Goal: Task Accomplishment & Management: Manage account settings

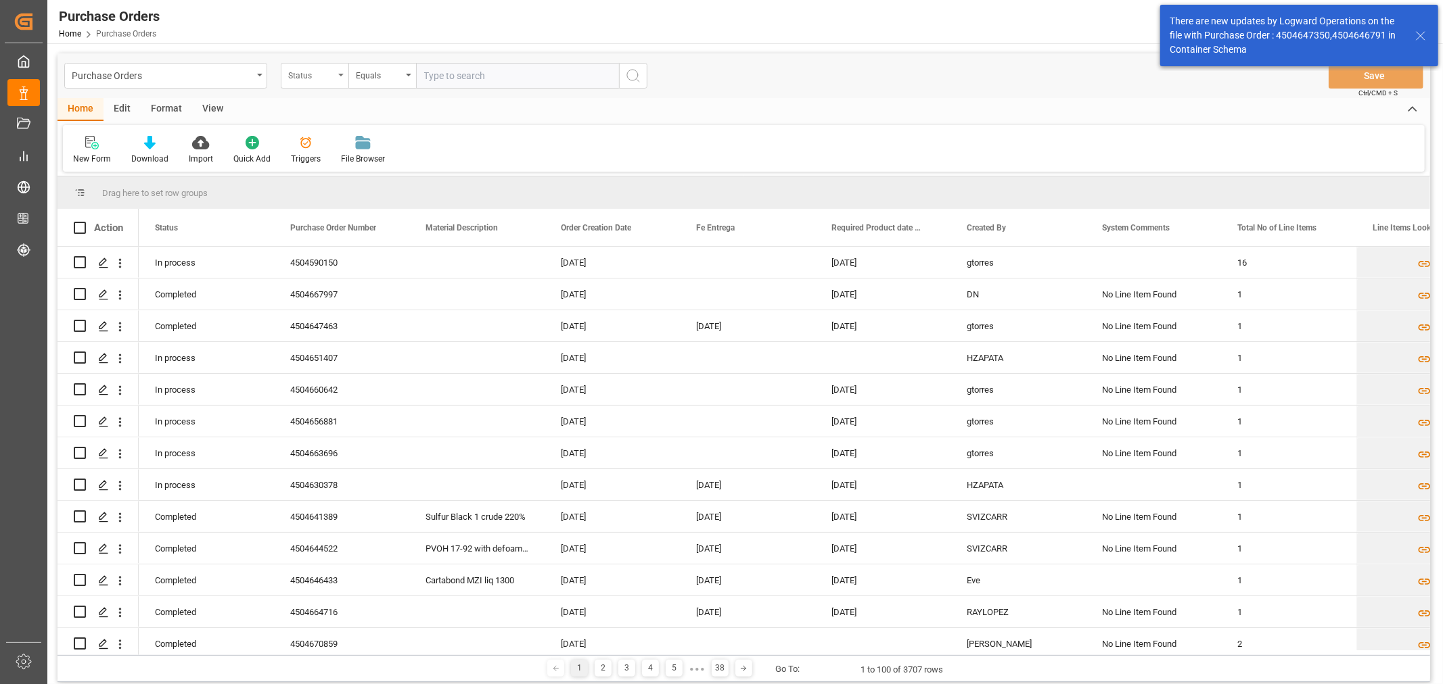
click at [288, 70] on div "Status" at bounding box center [311, 74] width 46 height 16
click at [385, 164] on div "Purchase Order Number" at bounding box center [382, 166] width 202 height 28
click at [479, 81] on input "text" at bounding box center [517, 76] width 203 height 26
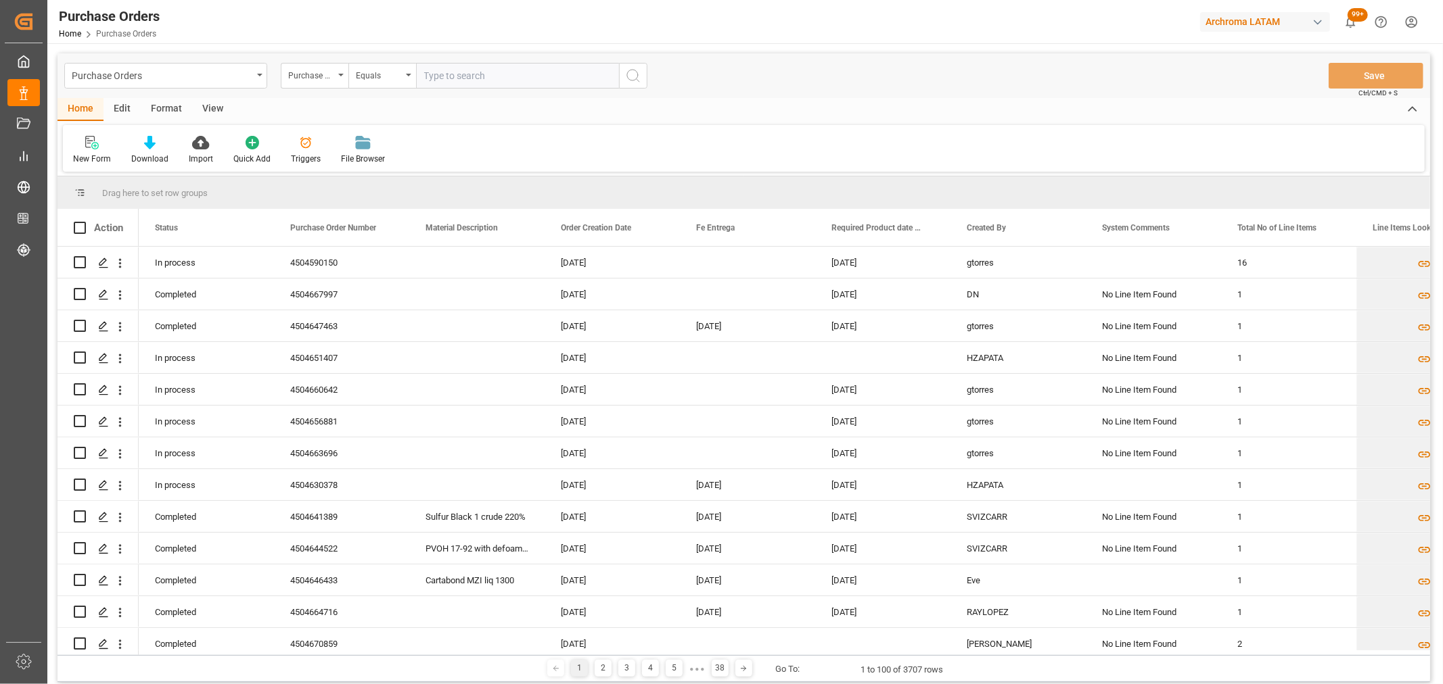
paste input "4504632776"
type input "4504632776"
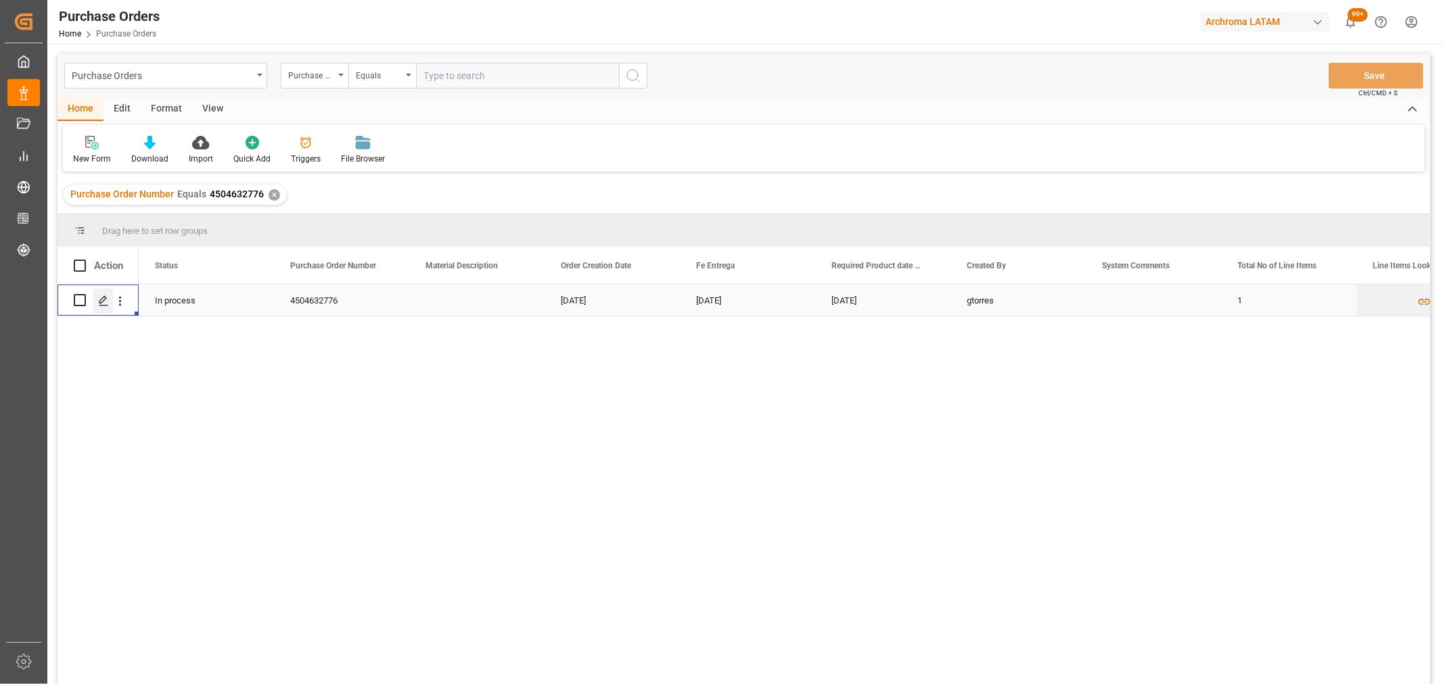
click at [99, 296] on icon "Press SPACE to select this row." at bounding box center [103, 301] width 11 height 11
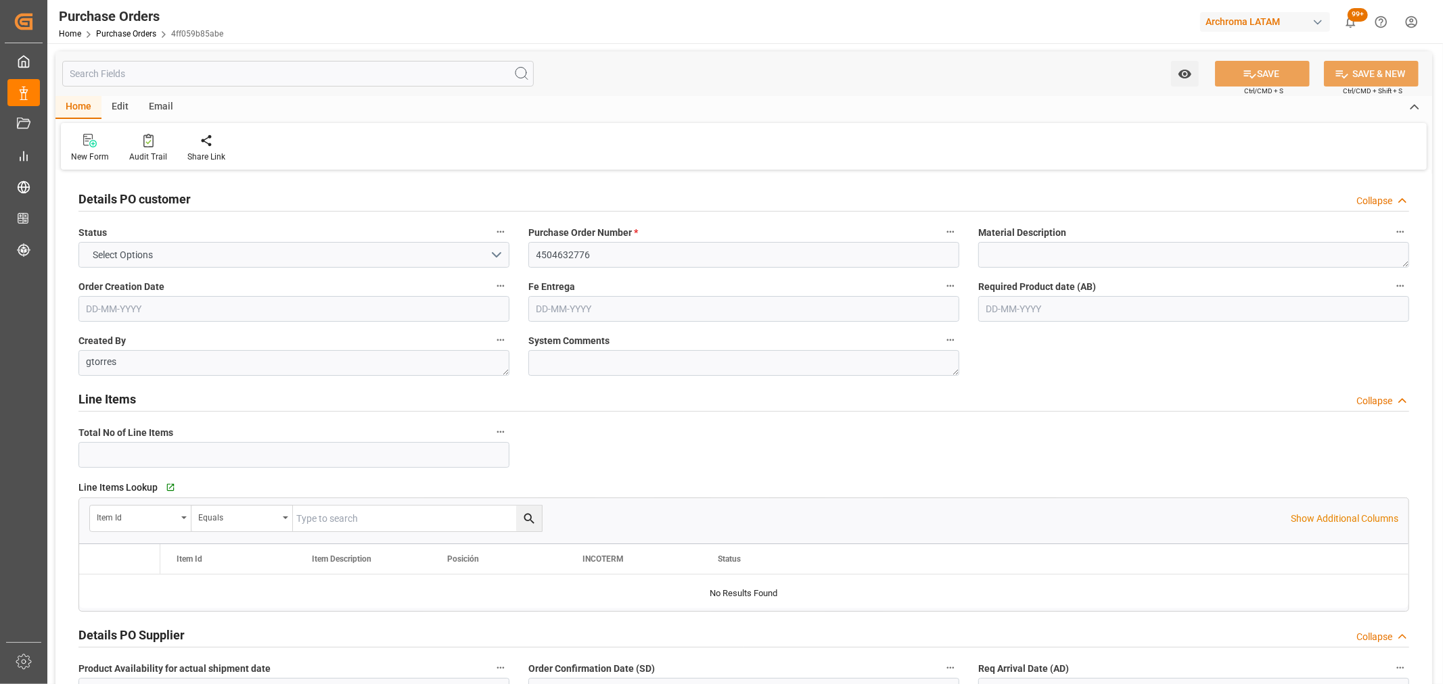
type input "1"
type input "[DATE]"
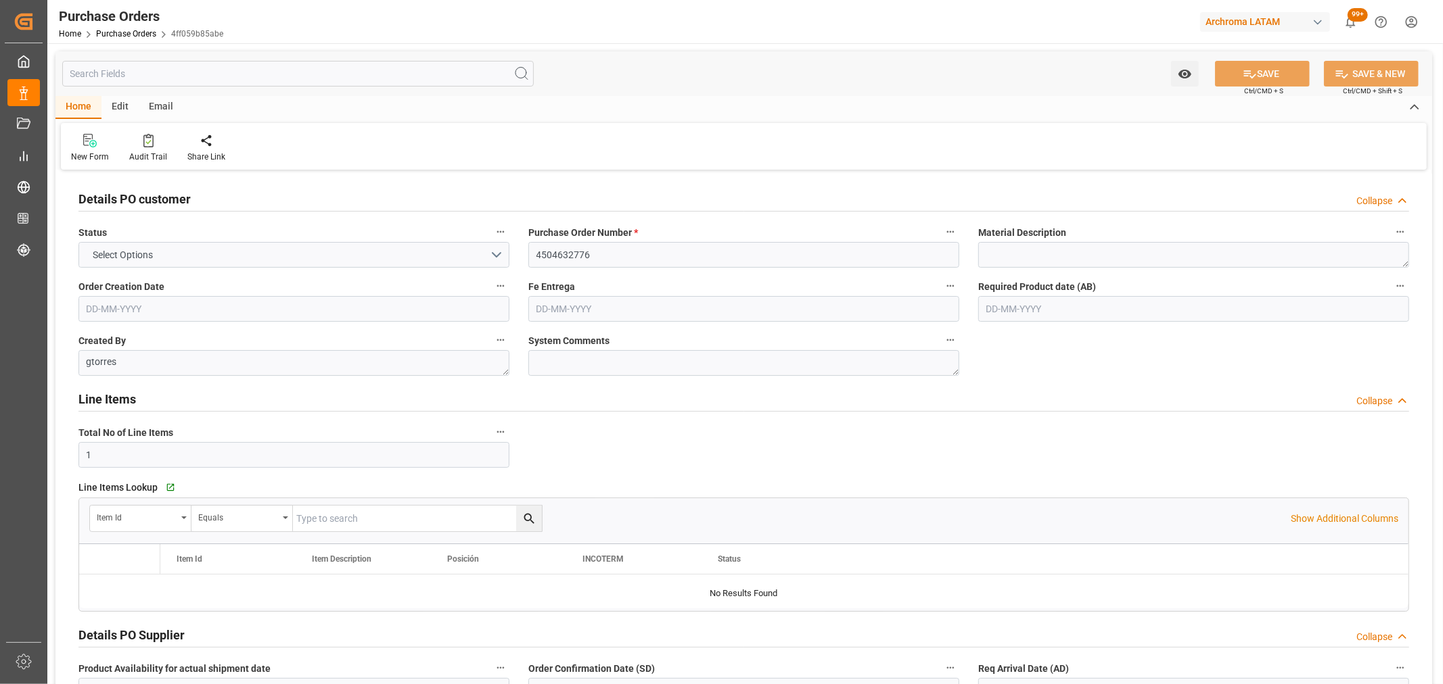
type input "[DATE]"
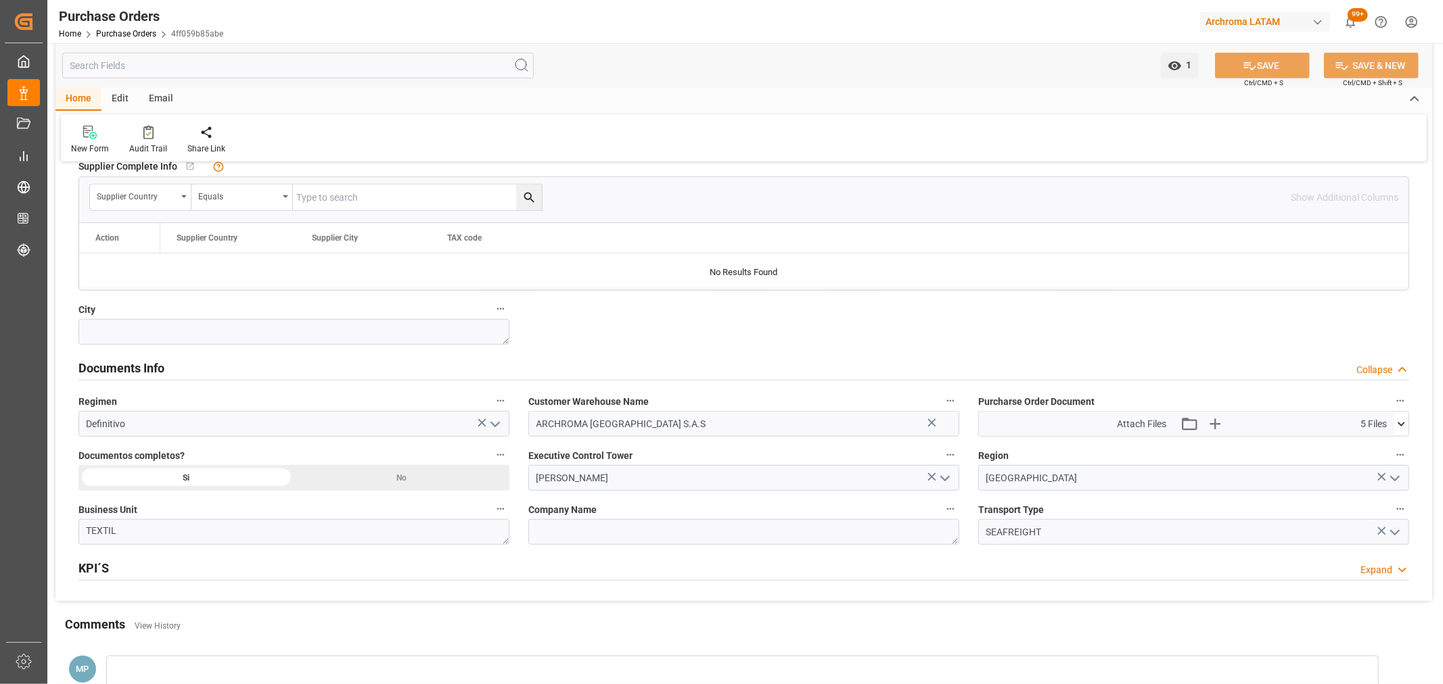
scroll to position [902, 0]
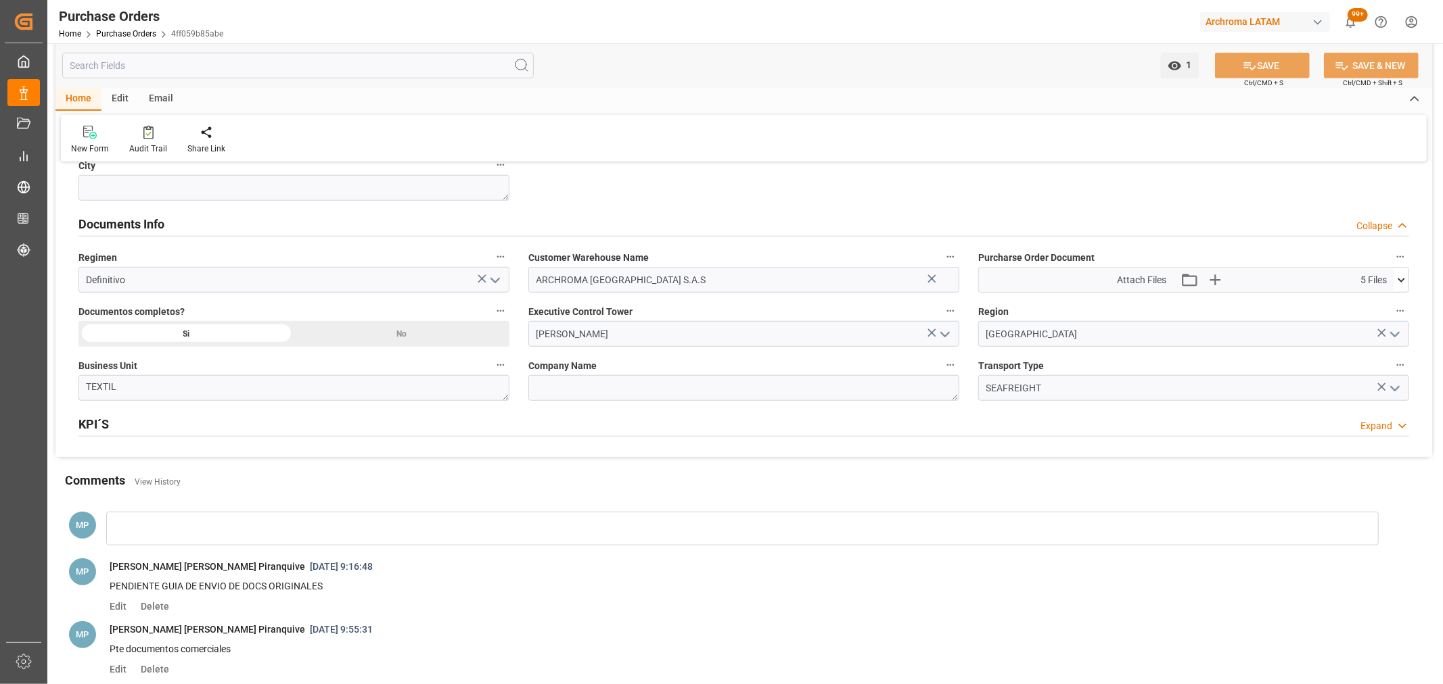
click at [1401, 282] on icon at bounding box center [1401, 280] width 14 height 14
click at [1364, 336] on icon at bounding box center [1365, 334] width 14 height 14
click at [1365, 352] on icon at bounding box center [1365, 348] width 14 height 14
click at [1366, 363] on icon at bounding box center [1365, 362] width 11 height 11
click at [1388, 319] on icon at bounding box center [1393, 319] width 13 height 9
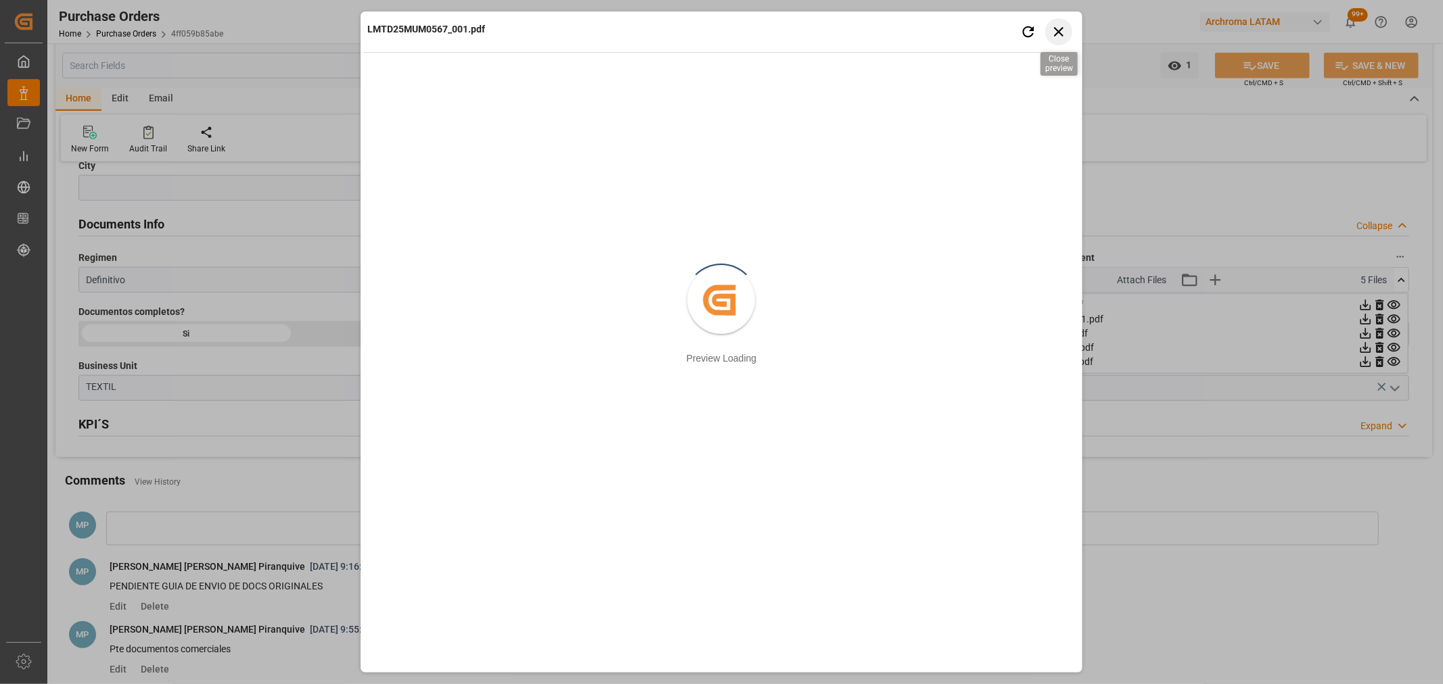
click at [1059, 35] on icon "button" at bounding box center [1058, 31] width 17 height 17
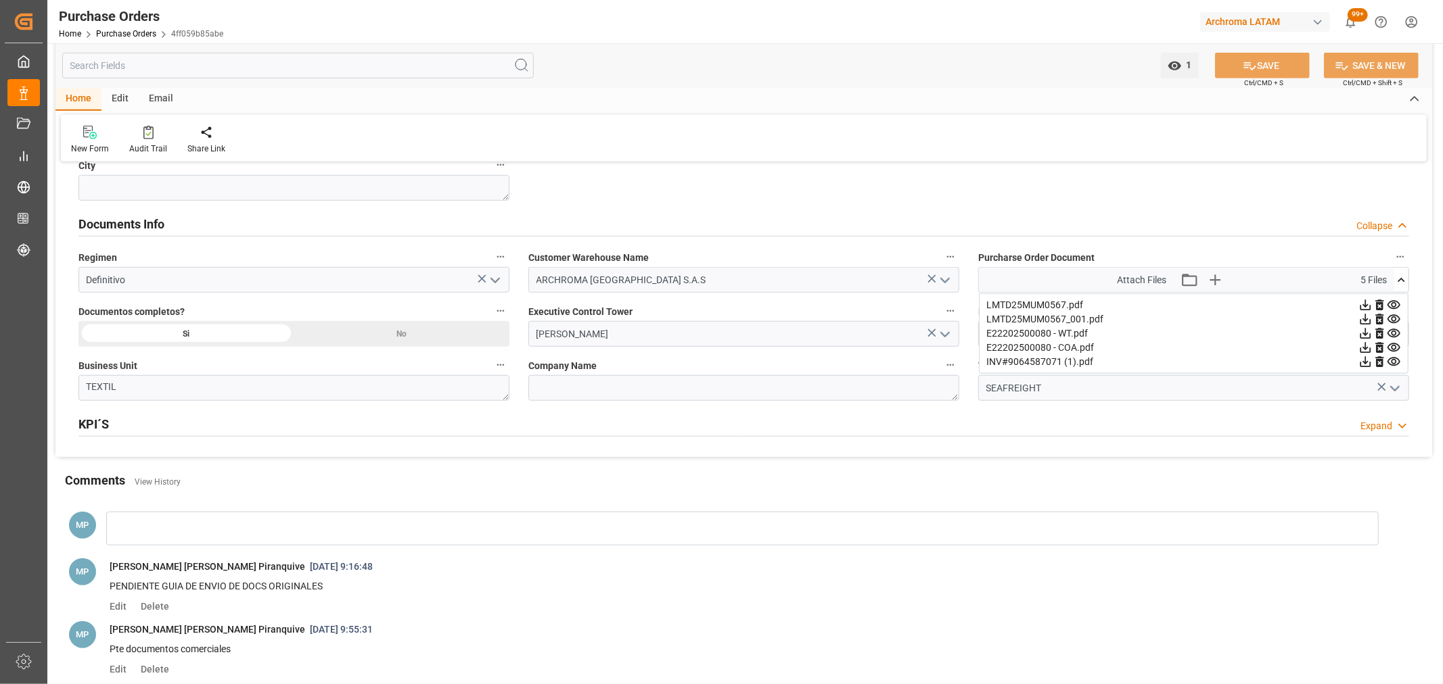
click at [1364, 318] on icon at bounding box center [1365, 319] width 14 height 14
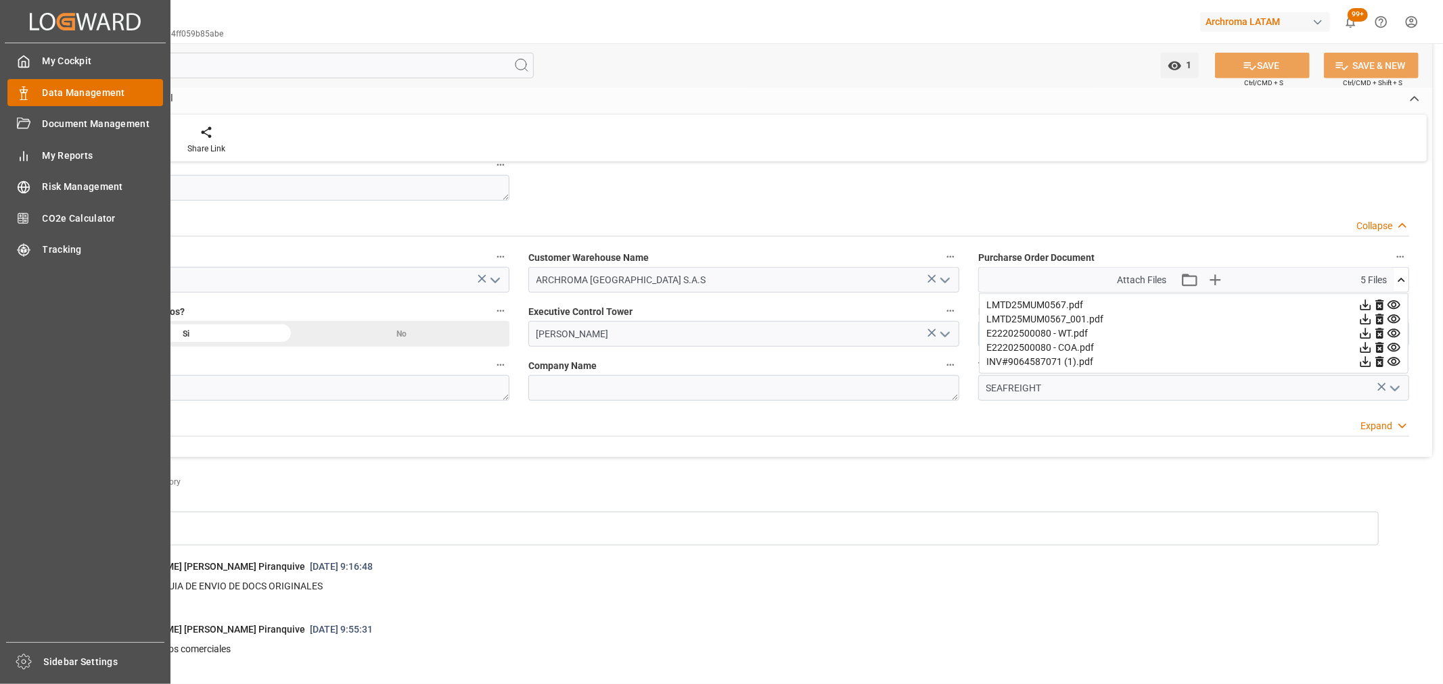
click at [119, 91] on span "Data Management" at bounding box center [103, 93] width 121 height 14
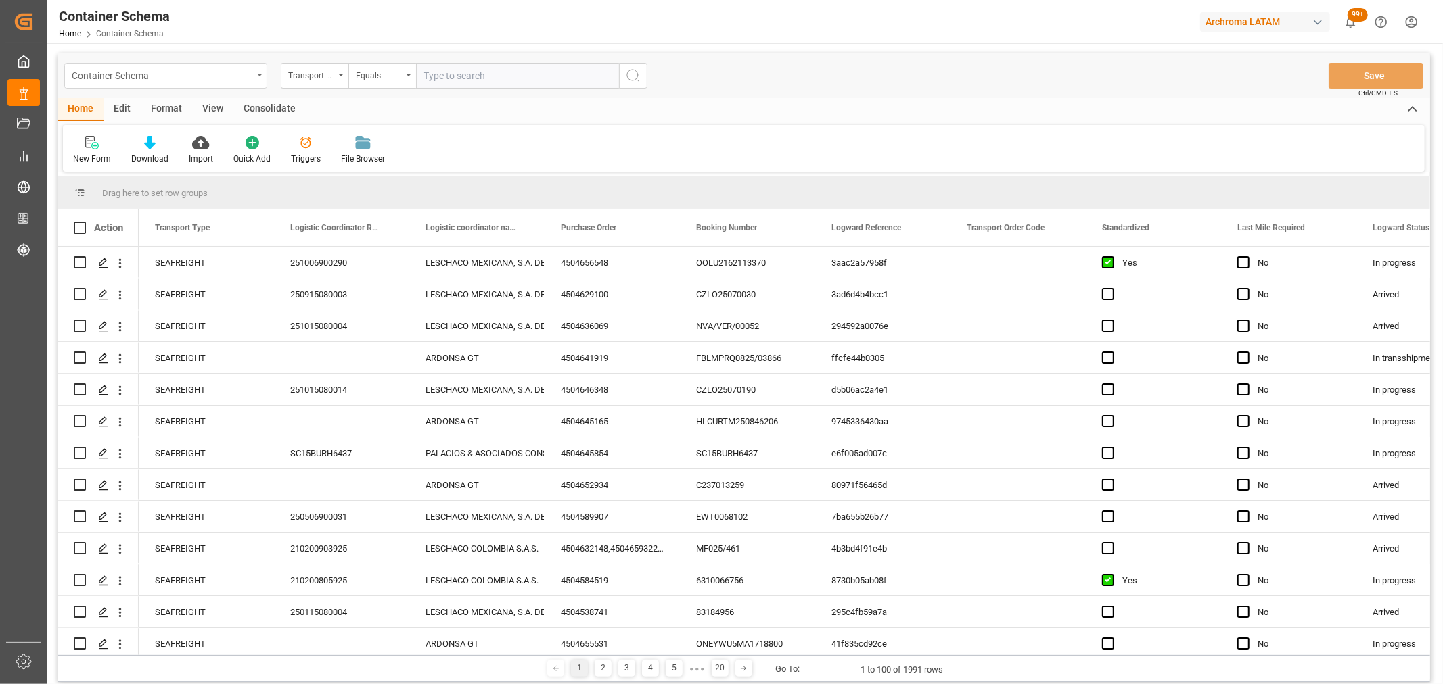
click at [243, 85] on div "Container Schema" at bounding box center [165, 76] width 203 height 26
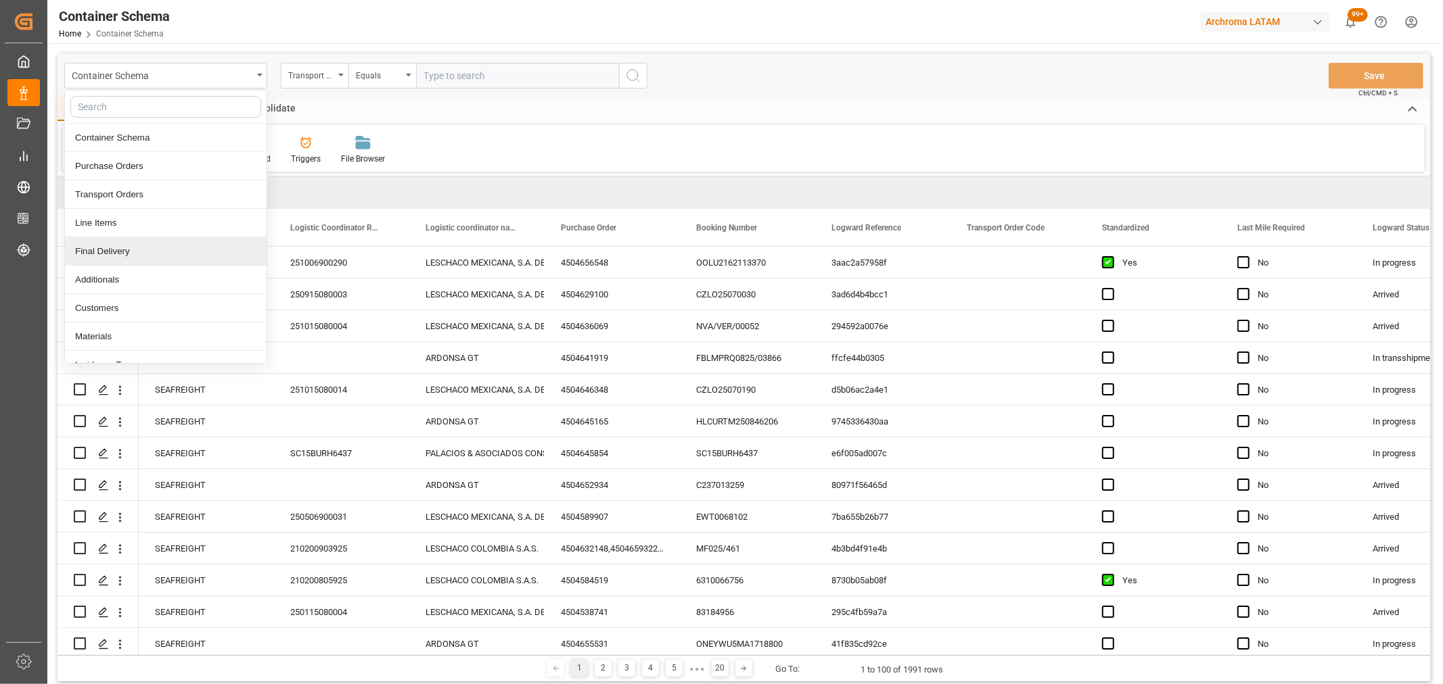
click at [145, 258] on div "Final Delivery" at bounding box center [166, 251] width 202 height 28
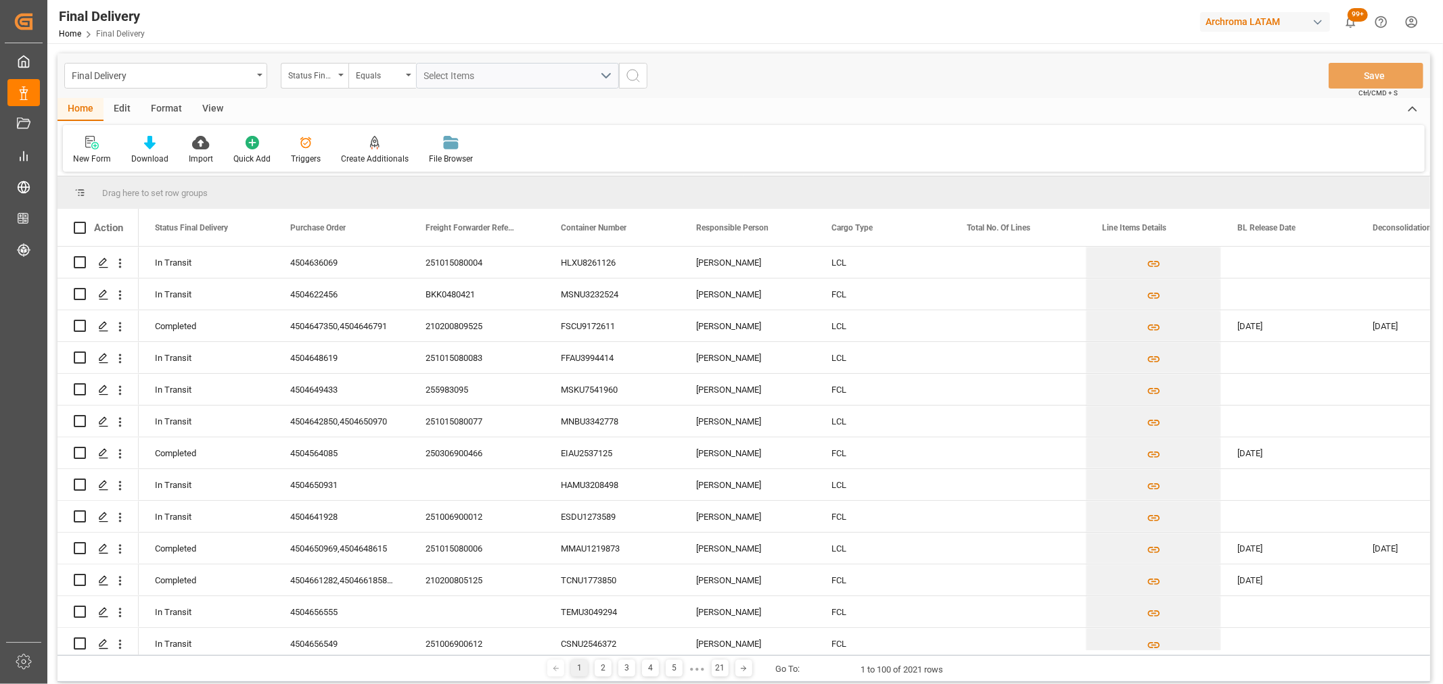
click at [326, 77] on div "Status Final Delivery" at bounding box center [311, 74] width 46 height 16
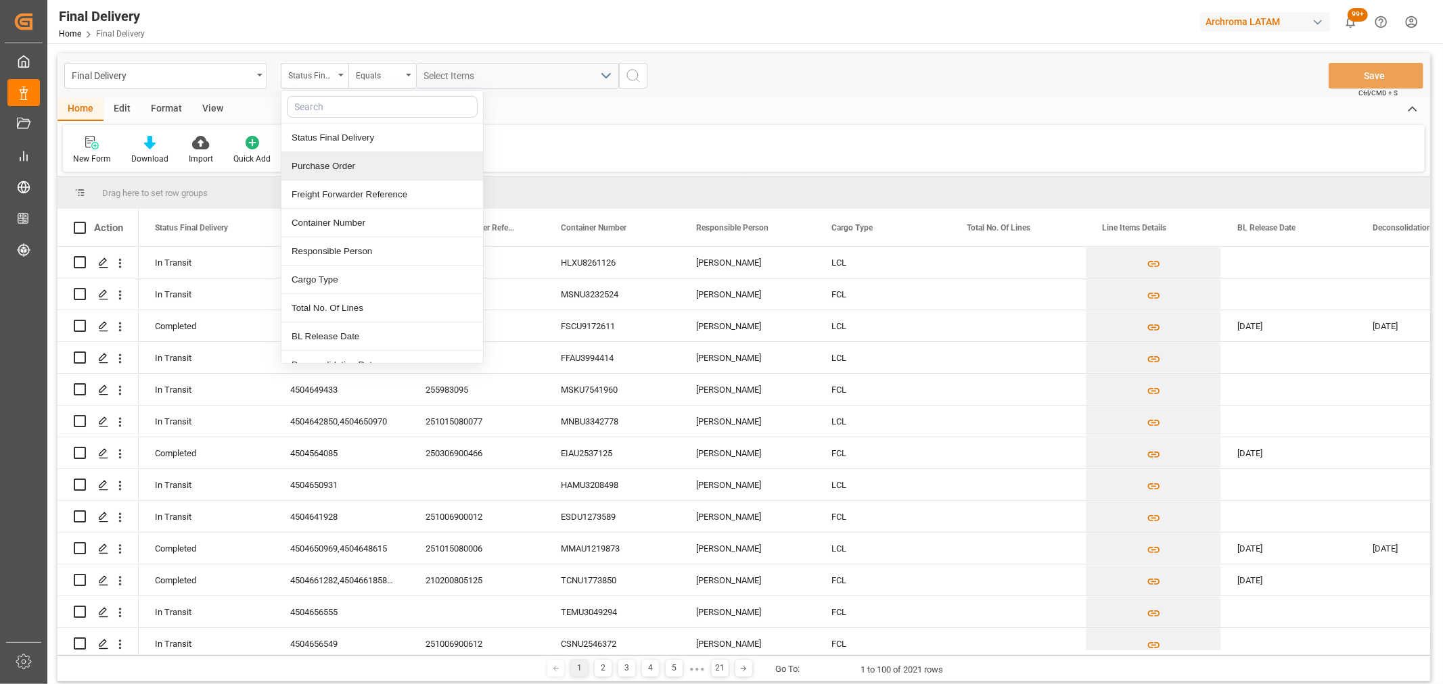
click at [336, 168] on div "Purchase Order" at bounding box center [382, 166] width 202 height 28
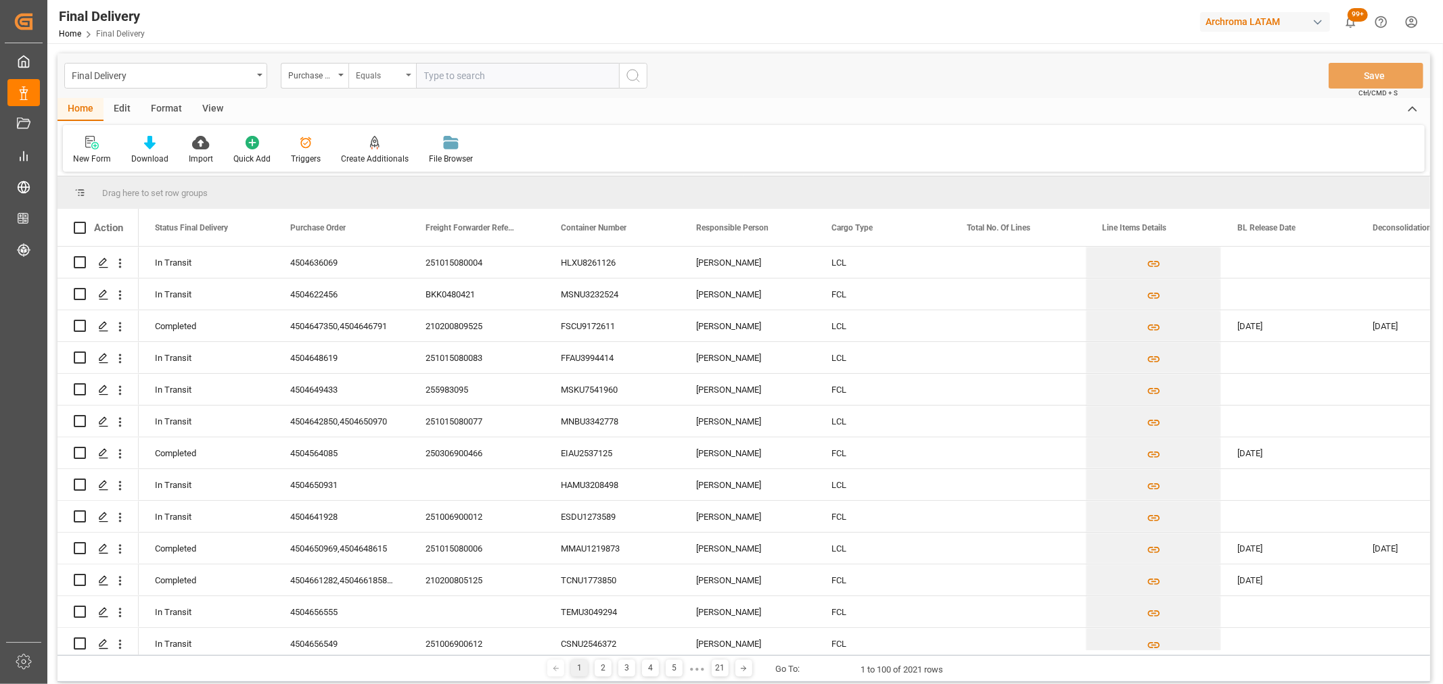
click at [360, 74] on div "Equals" at bounding box center [379, 74] width 46 height 16
click at [431, 167] on div "Fuzzy search" at bounding box center [450, 166] width 202 height 28
click at [457, 72] on input "text" at bounding box center [517, 76] width 203 height 26
paste input "4504646791"
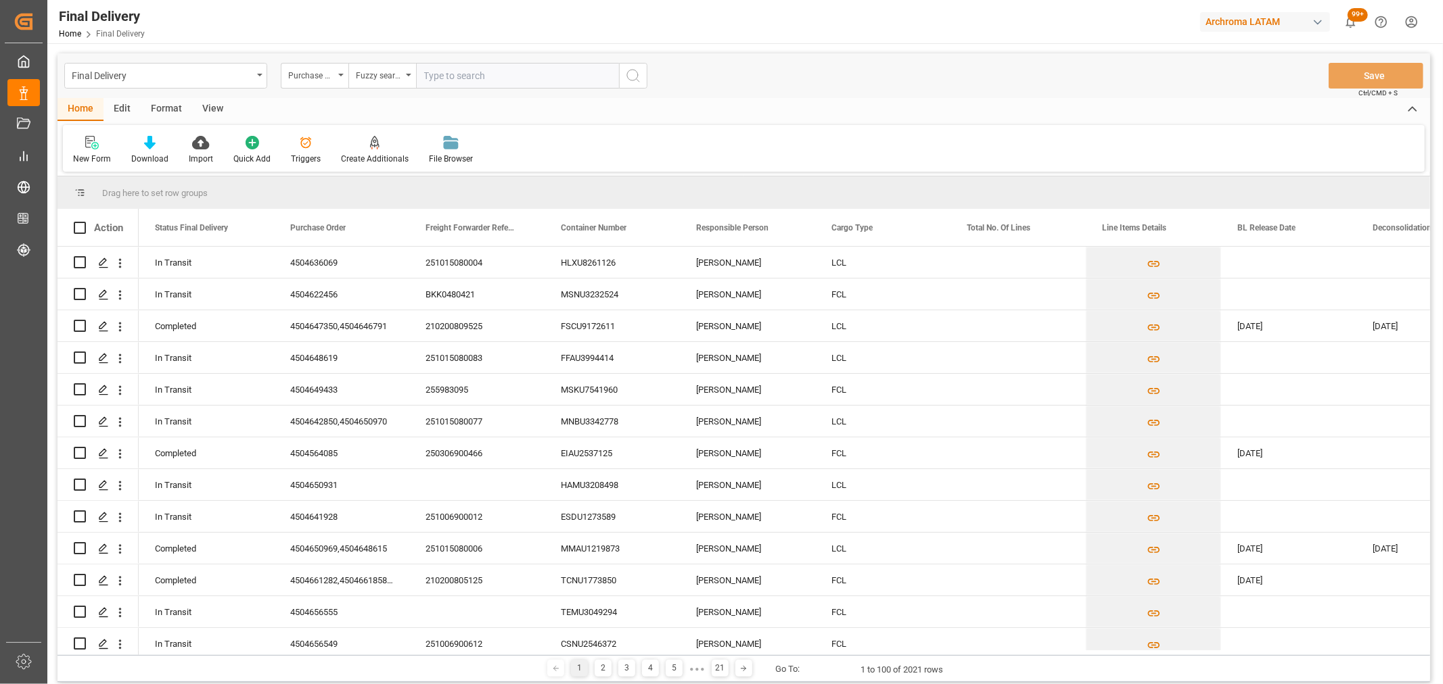
type input "4504646791"
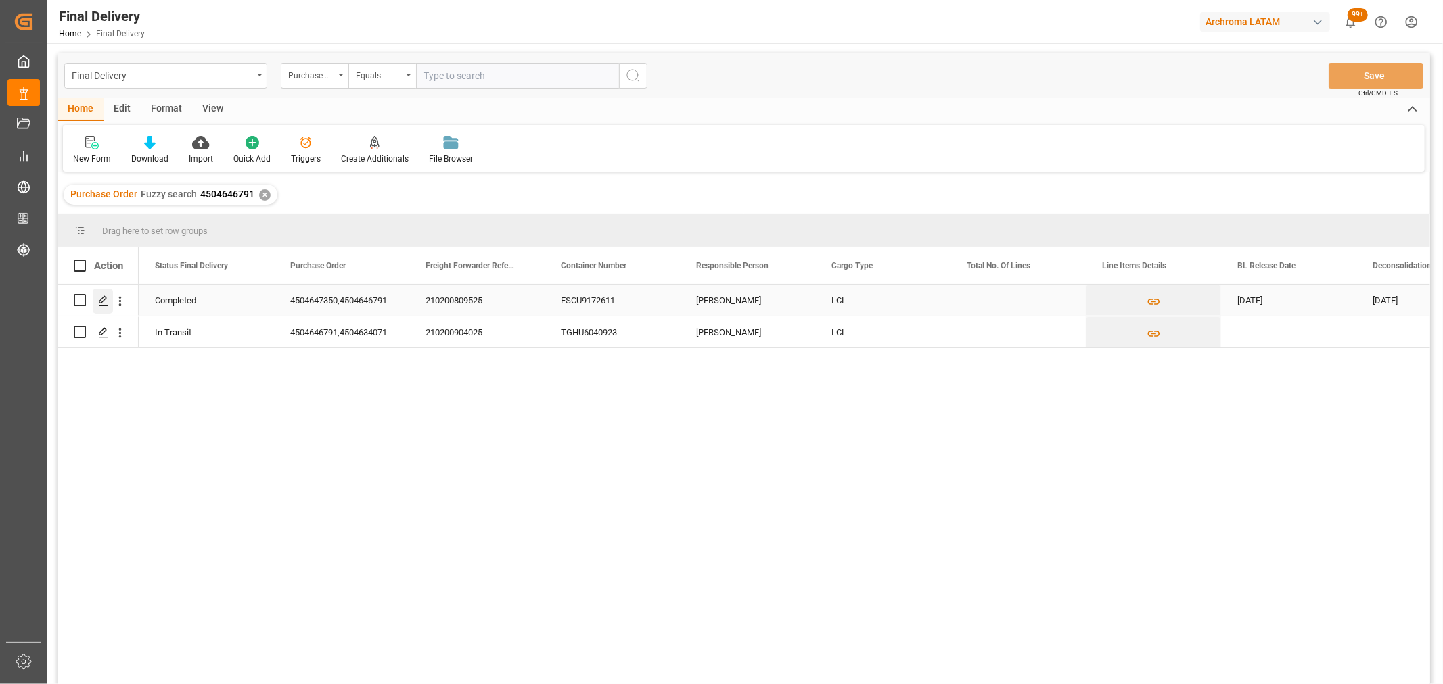
click at [100, 300] on icon "Press SPACE to select this row." at bounding box center [103, 301] width 11 height 11
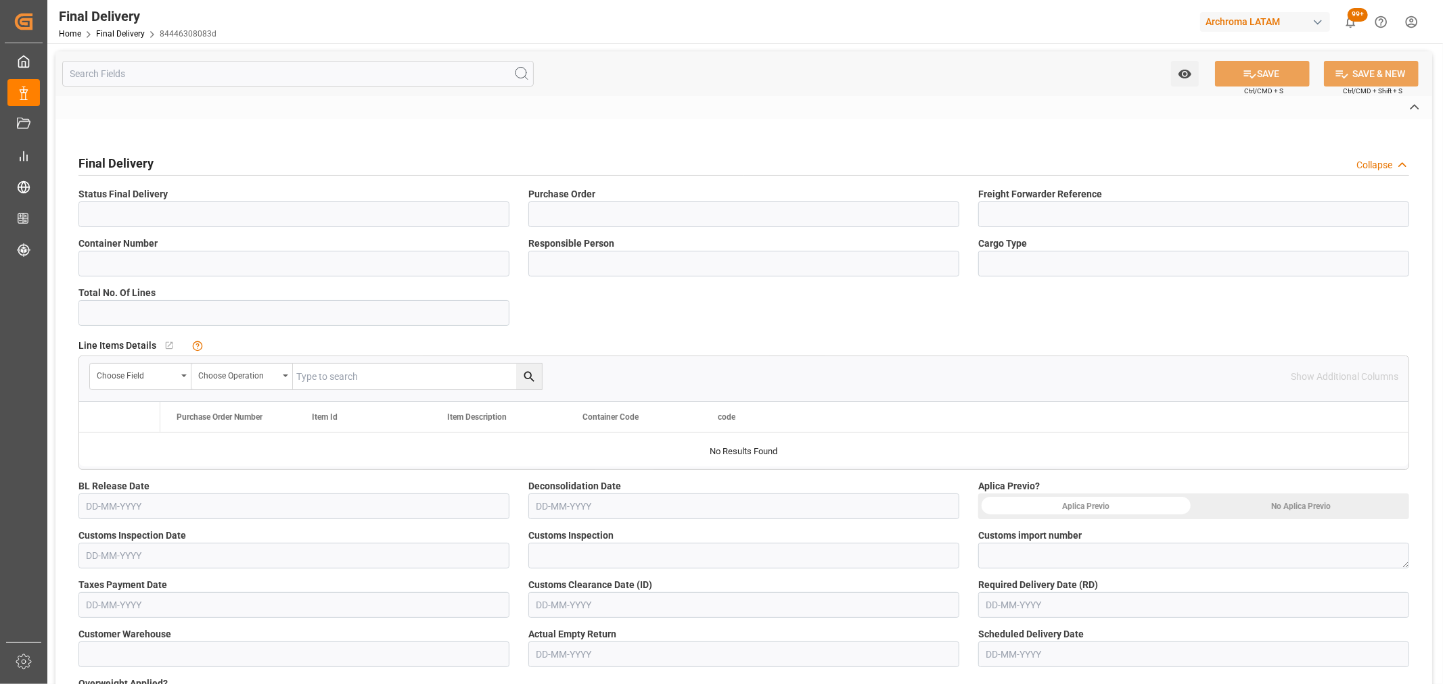
type input "Completed"
type input "4504647350,4504646791"
type input "210200809525"
type input "FSCU9172611"
type input "[PERSON_NAME]"
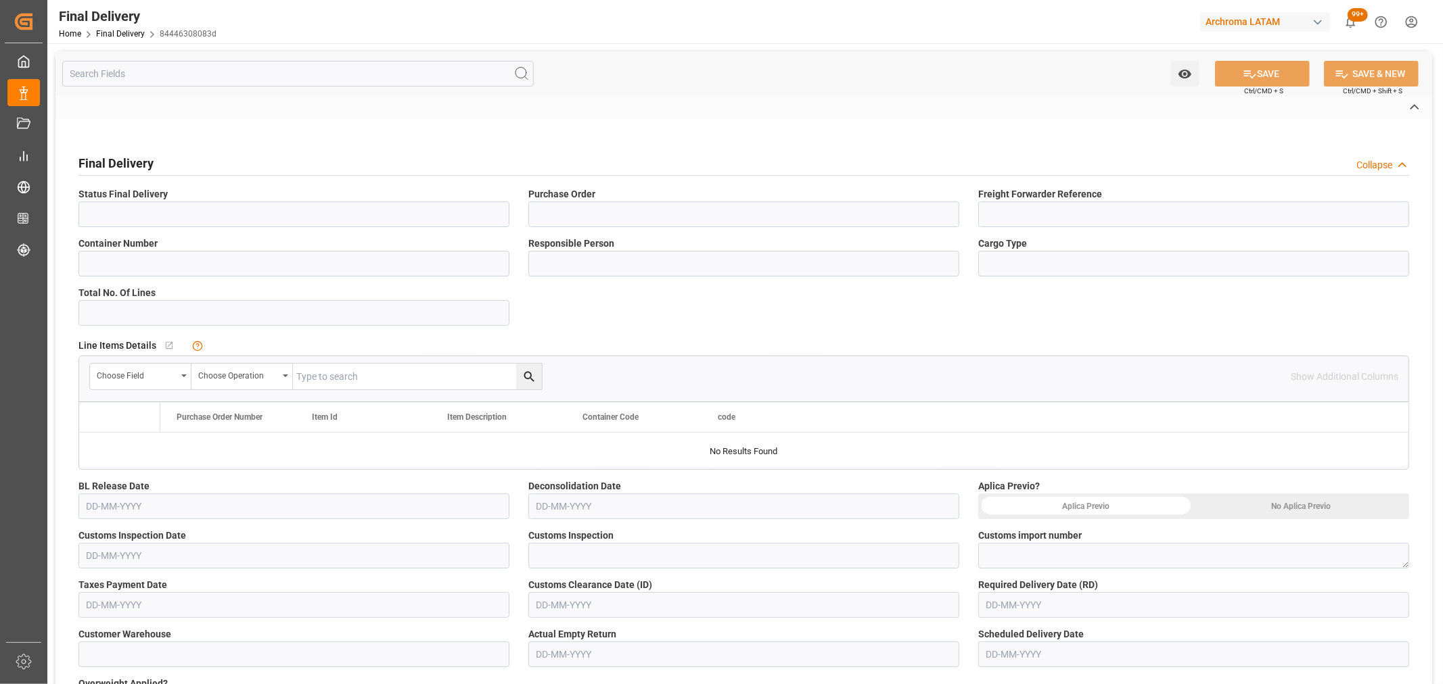
type input "LCL"
type textarea "4820250301967899"
type input "ARCHROMA [GEOGRAPHIC_DATA] S.A.S"
type input "Not Assigned"
type input "84446308083d"
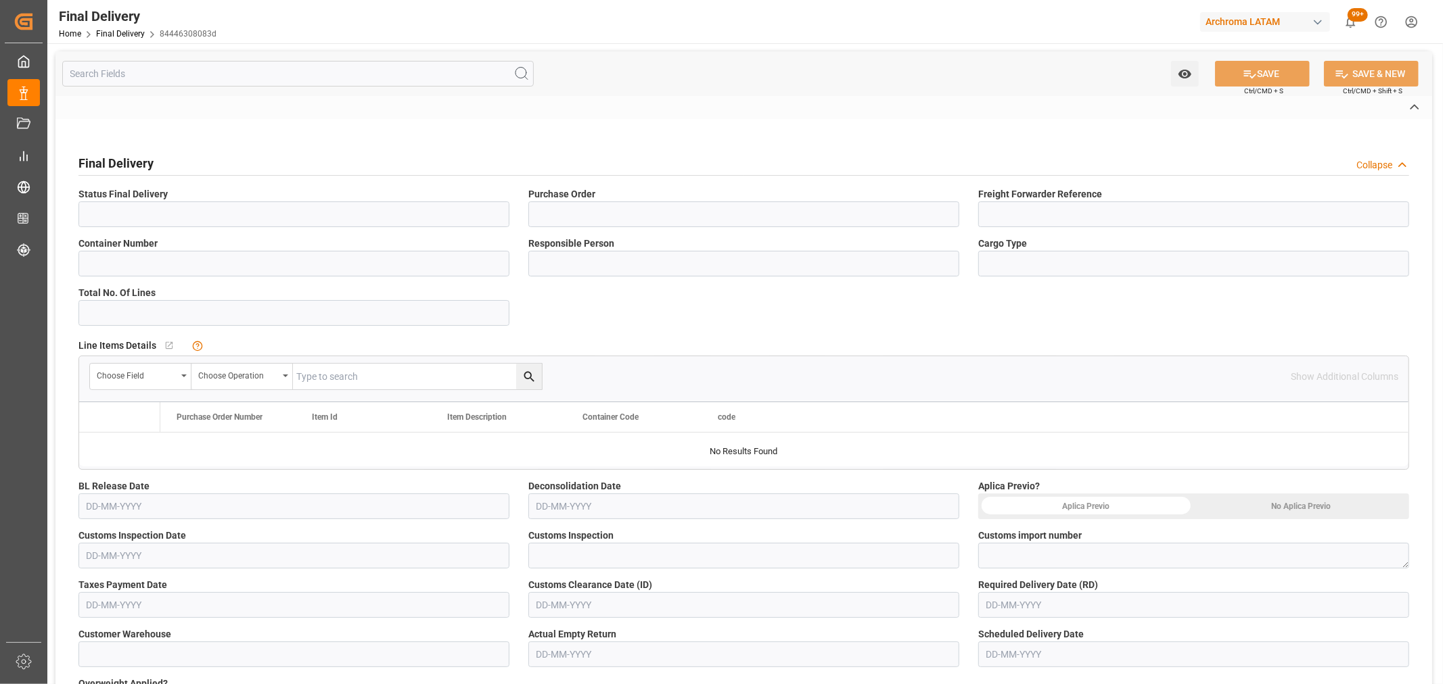
type input "TEXTIL"
type input "694ce5816194"
type input "MSC"
type input "2"
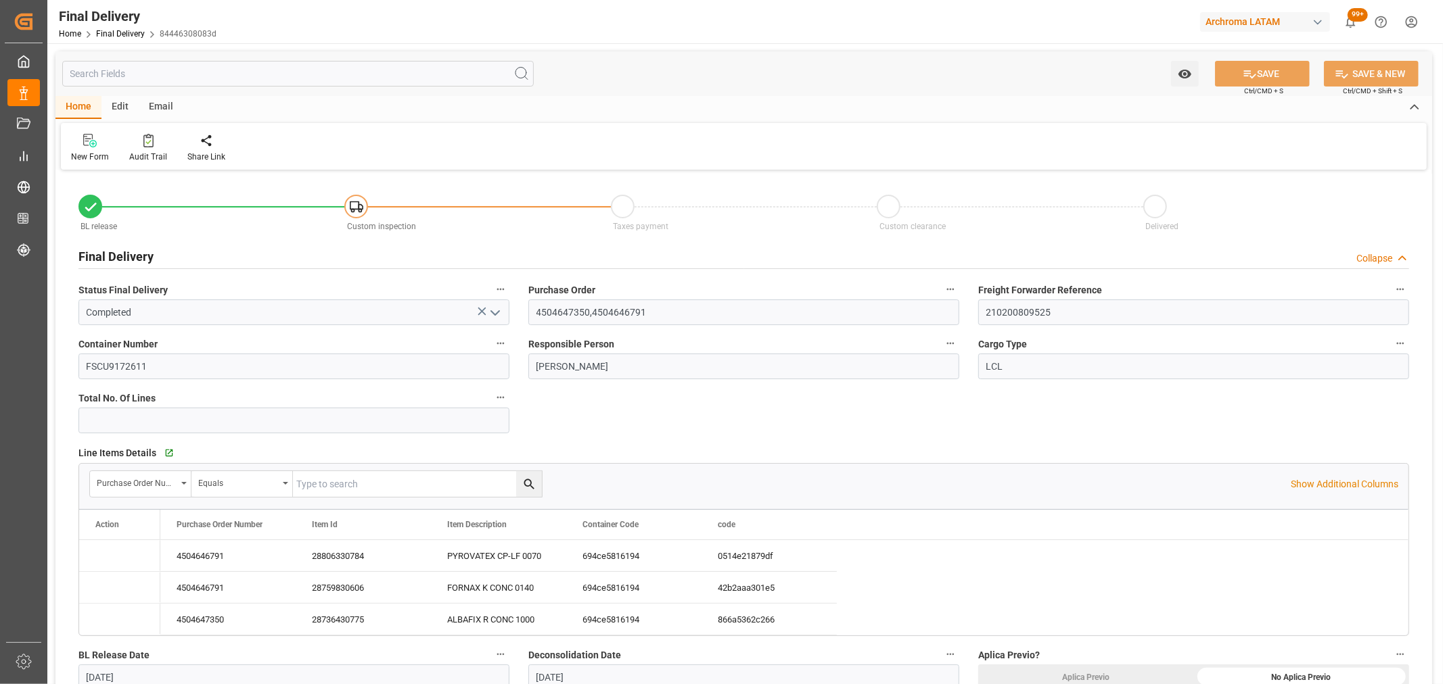
type input "[DATE]"
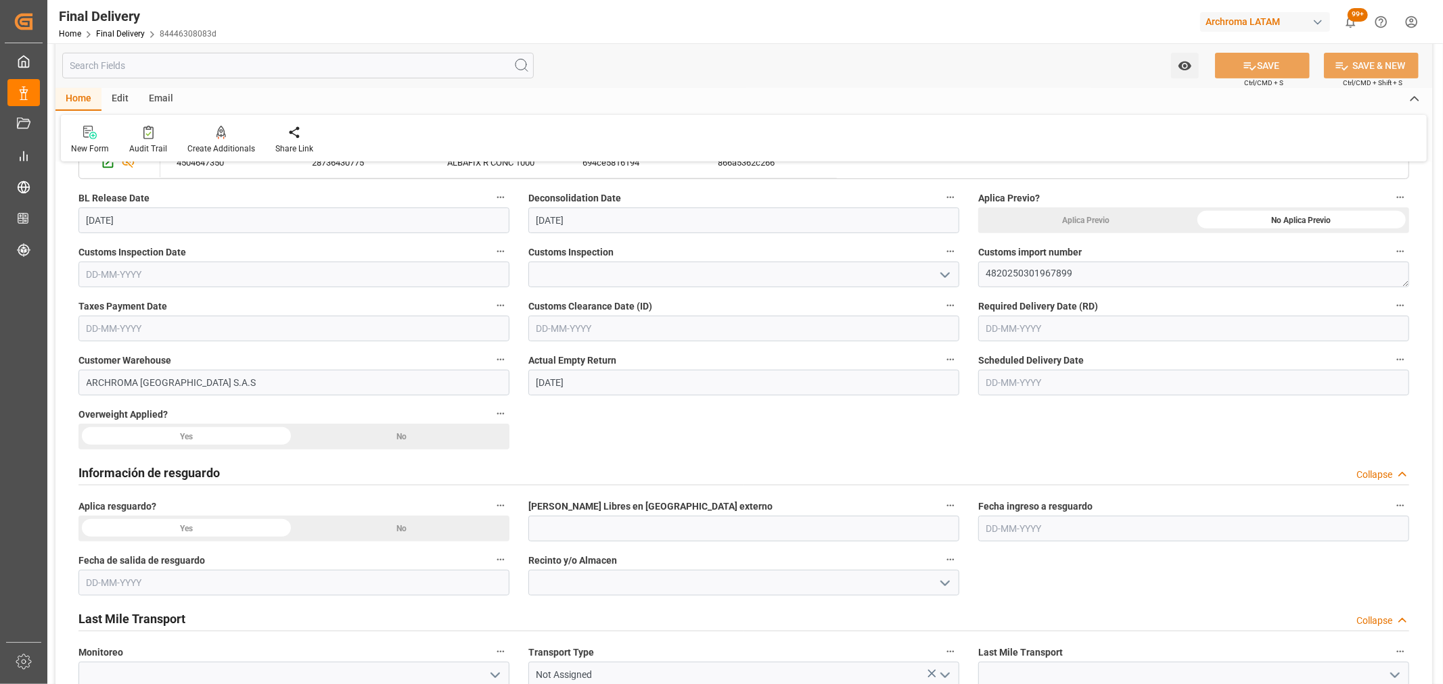
scroll to position [601, 0]
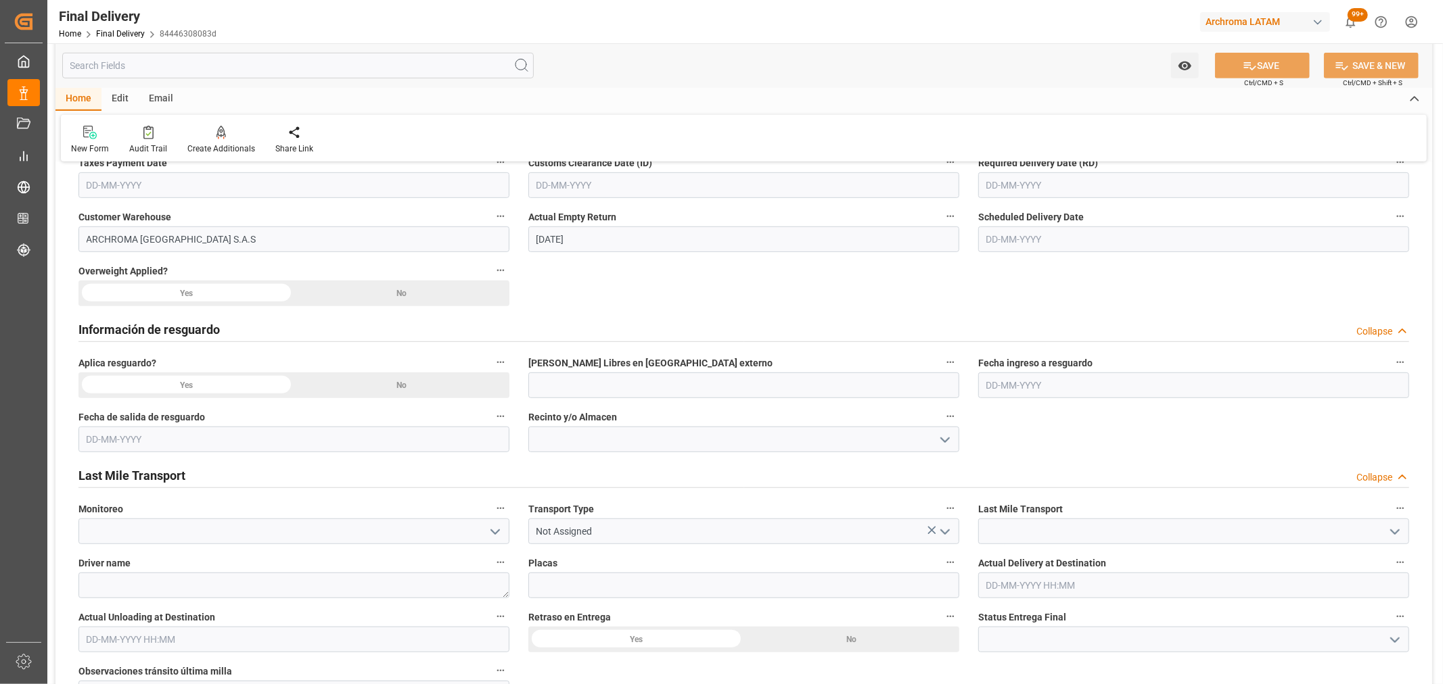
drag, startPoint x: 427, startPoint y: 388, endPoint x: 420, endPoint y: 291, distance: 96.3
click at [427, 387] on div "No" at bounding box center [402, 386] width 216 height 26
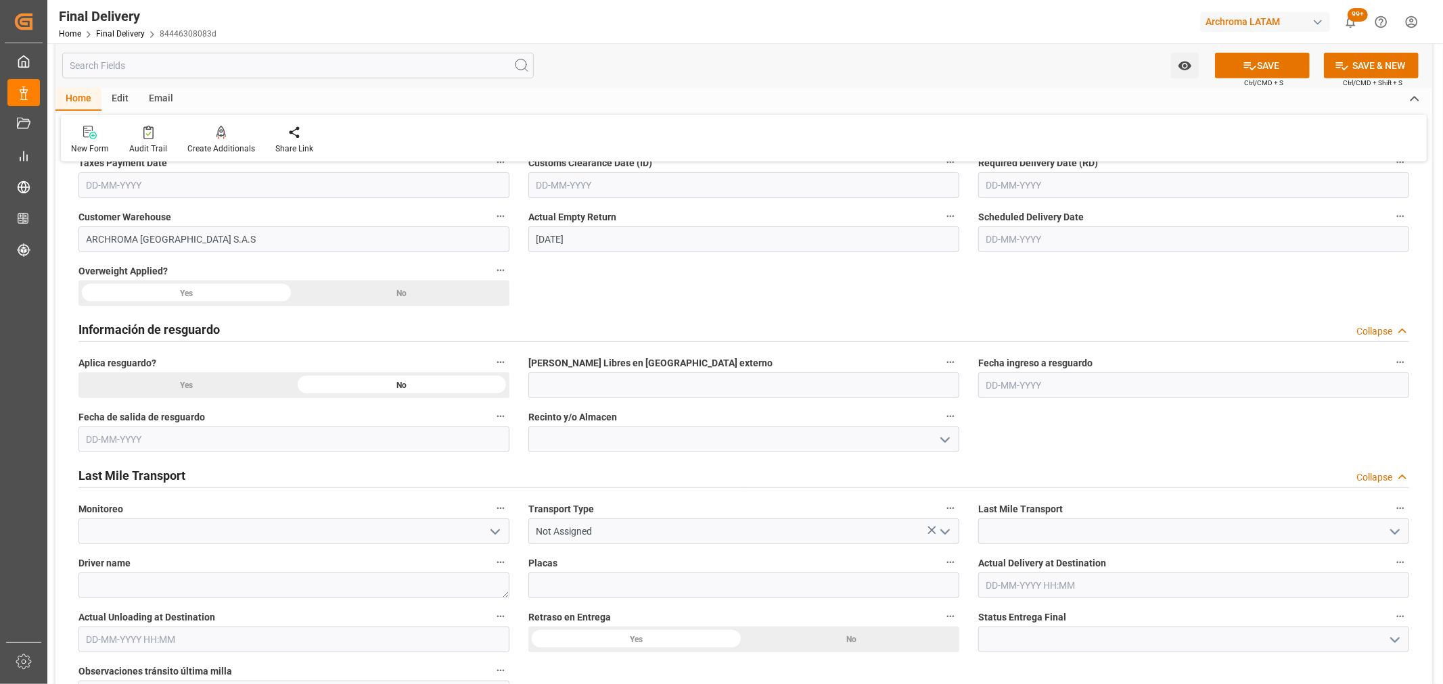
click at [419, 287] on div "No" at bounding box center [402, 294] width 216 height 26
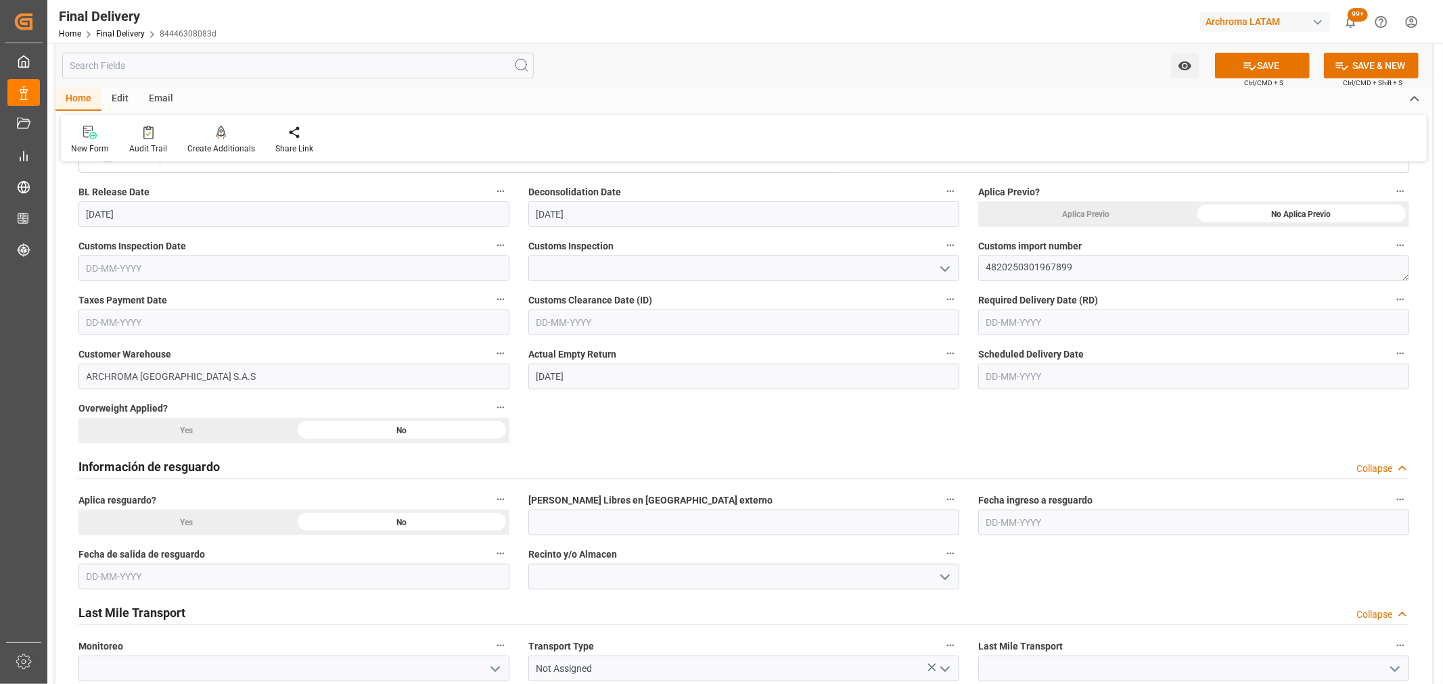
scroll to position [450, 0]
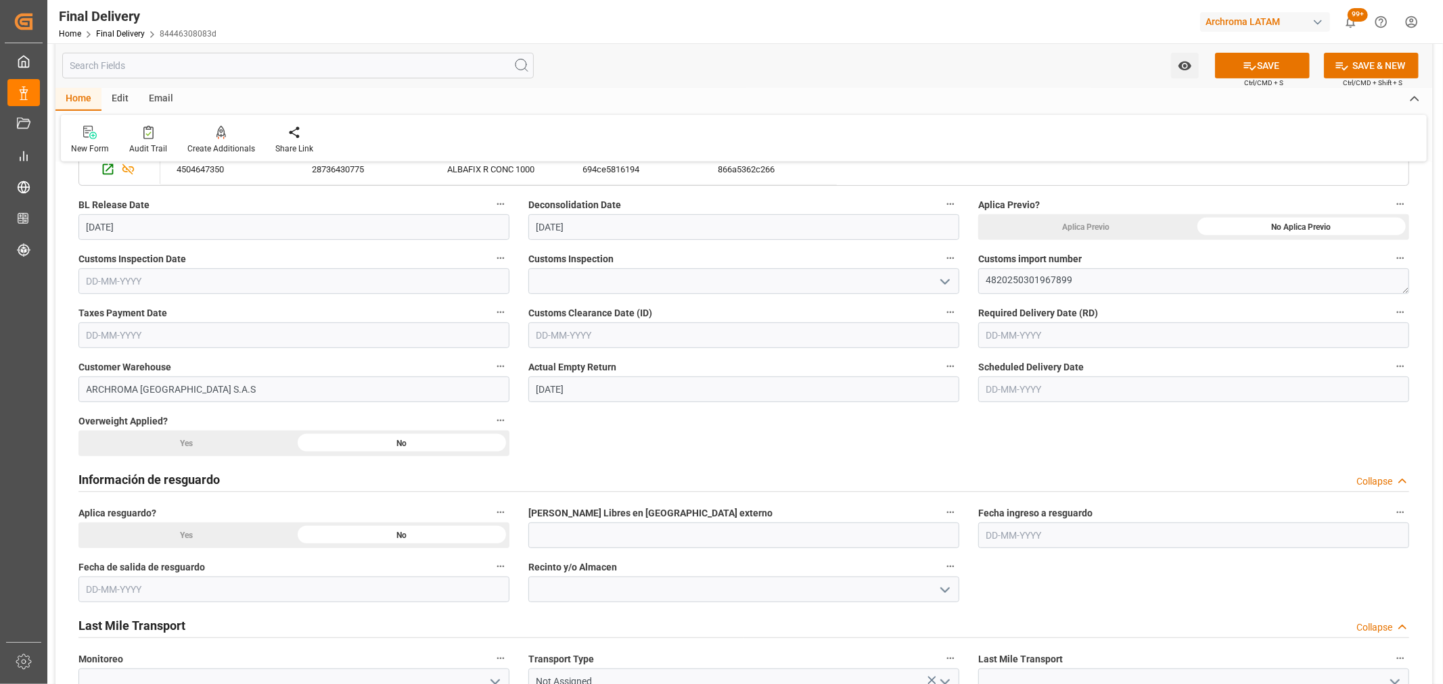
click at [1096, 335] on input "text" at bounding box center [1193, 336] width 431 height 26
click at [1000, 395] on div "Mo" at bounding box center [995, 387] width 17 height 17
click at [994, 442] on span "6" at bounding box center [996, 443] width 5 height 9
type input "[DATE]"
click at [1023, 393] on input "text" at bounding box center [1193, 390] width 431 height 26
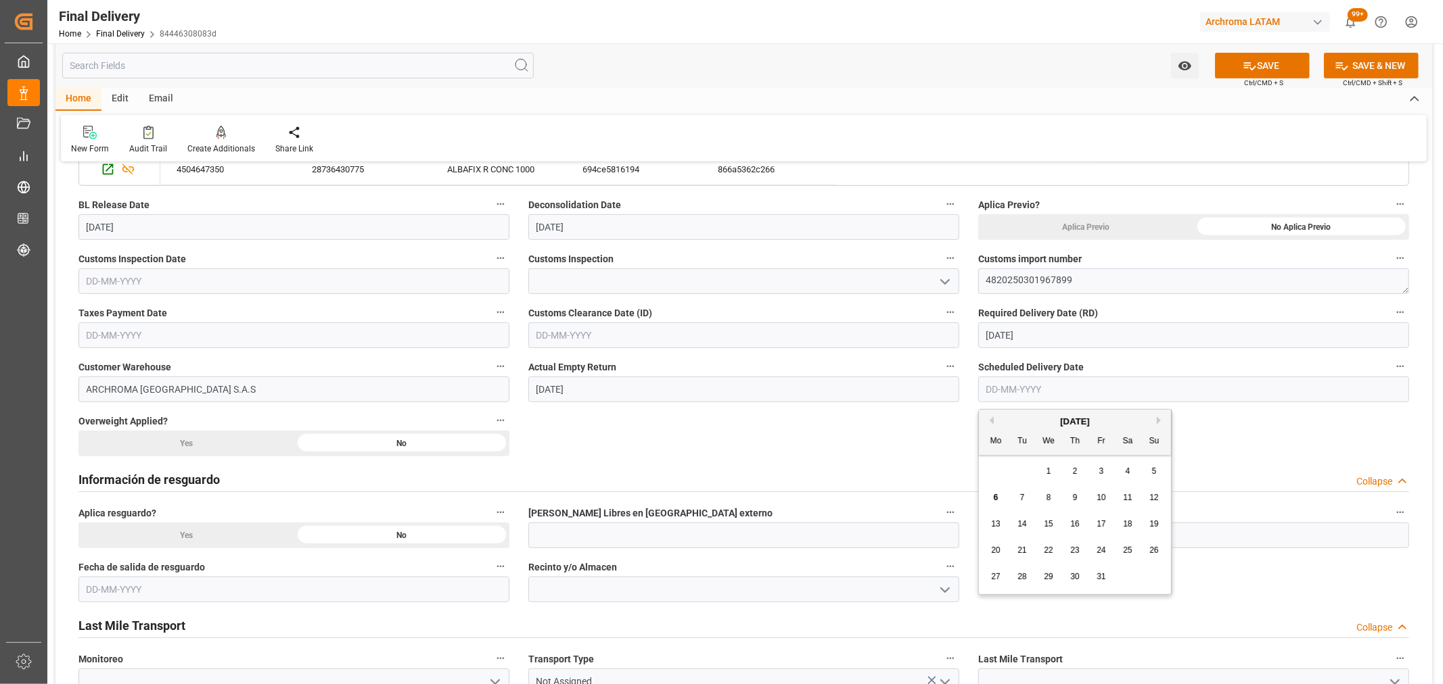
click at [997, 498] on span "6" at bounding box center [996, 497] width 5 height 9
type input "[DATE]"
drag, startPoint x: 942, startPoint y: 282, endPoint x: 933, endPoint y: 286, distance: 9.7
click at [943, 282] on icon "open menu" at bounding box center [945, 282] width 16 height 16
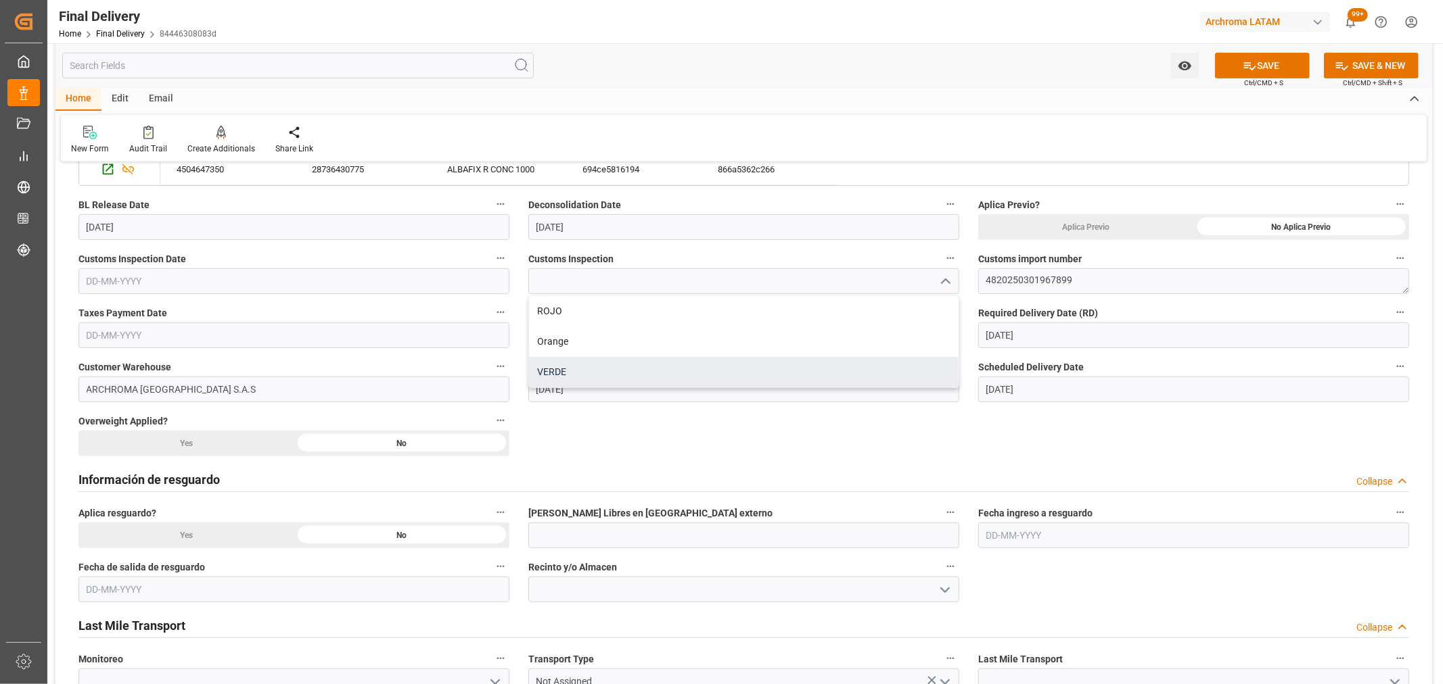
click at [592, 387] on div "VERDE" at bounding box center [743, 372] width 429 height 30
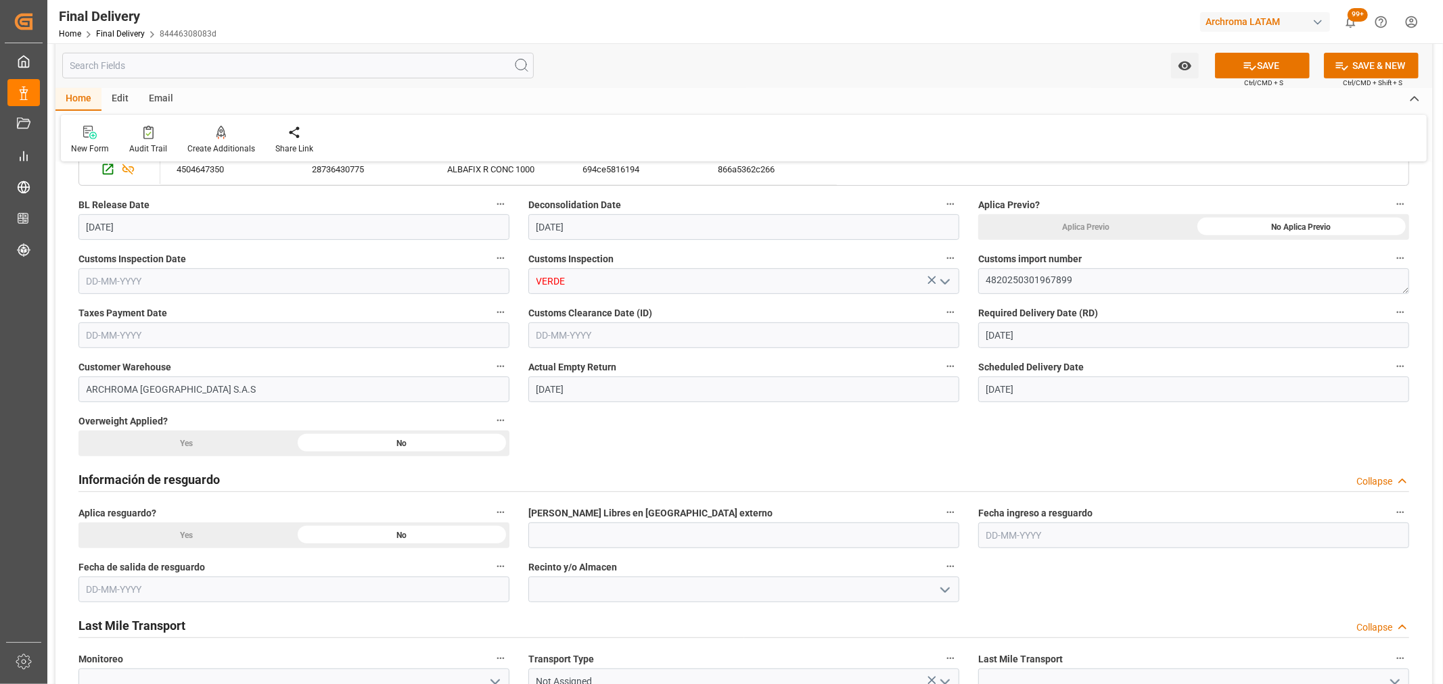
type input "VERDE"
click at [312, 279] on input "text" at bounding box center [293, 281] width 431 height 26
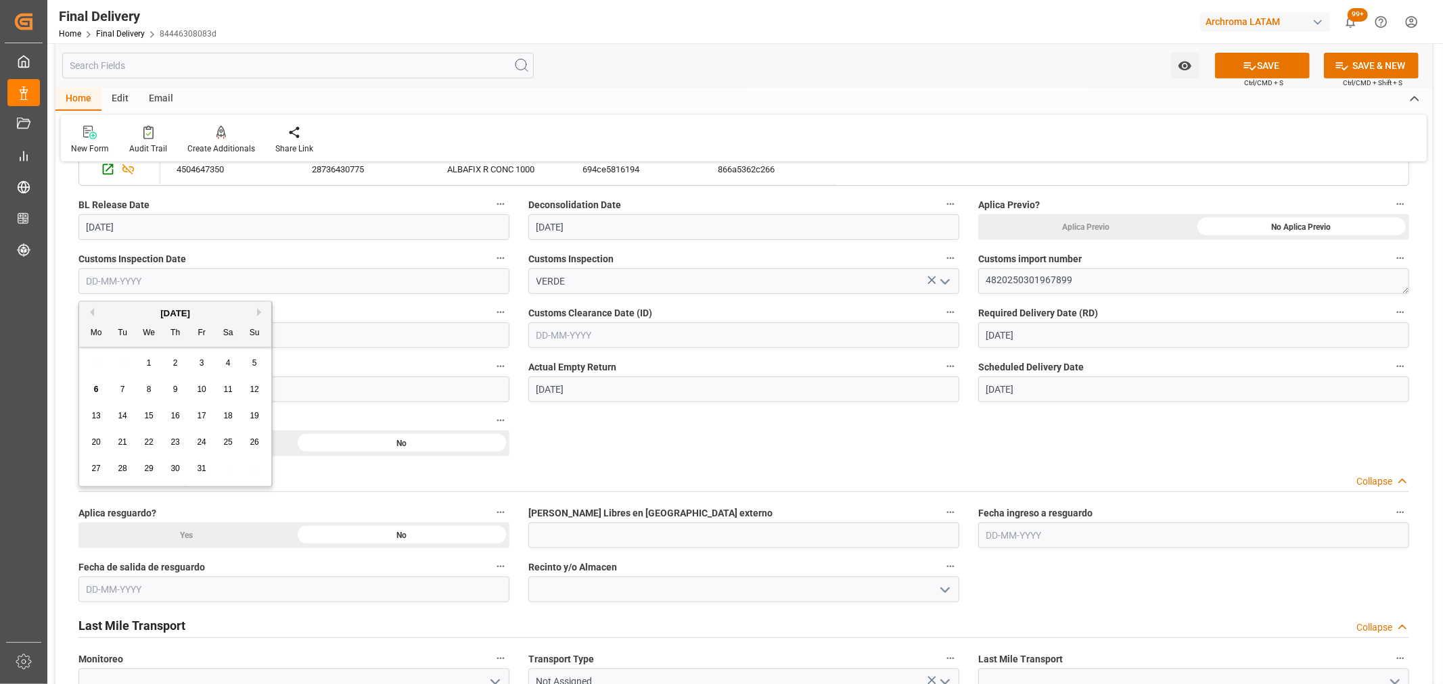
click at [111, 349] on div "[DATE] Mo Tu We Th Fr Sa Su 29 30 1 2 3 4 5 6 7 8 9 10 11 12 13 14 15 16 17 18 …" at bounding box center [175, 394] width 193 height 185
click at [95, 390] on span "6" at bounding box center [96, 389] width 5 height 9
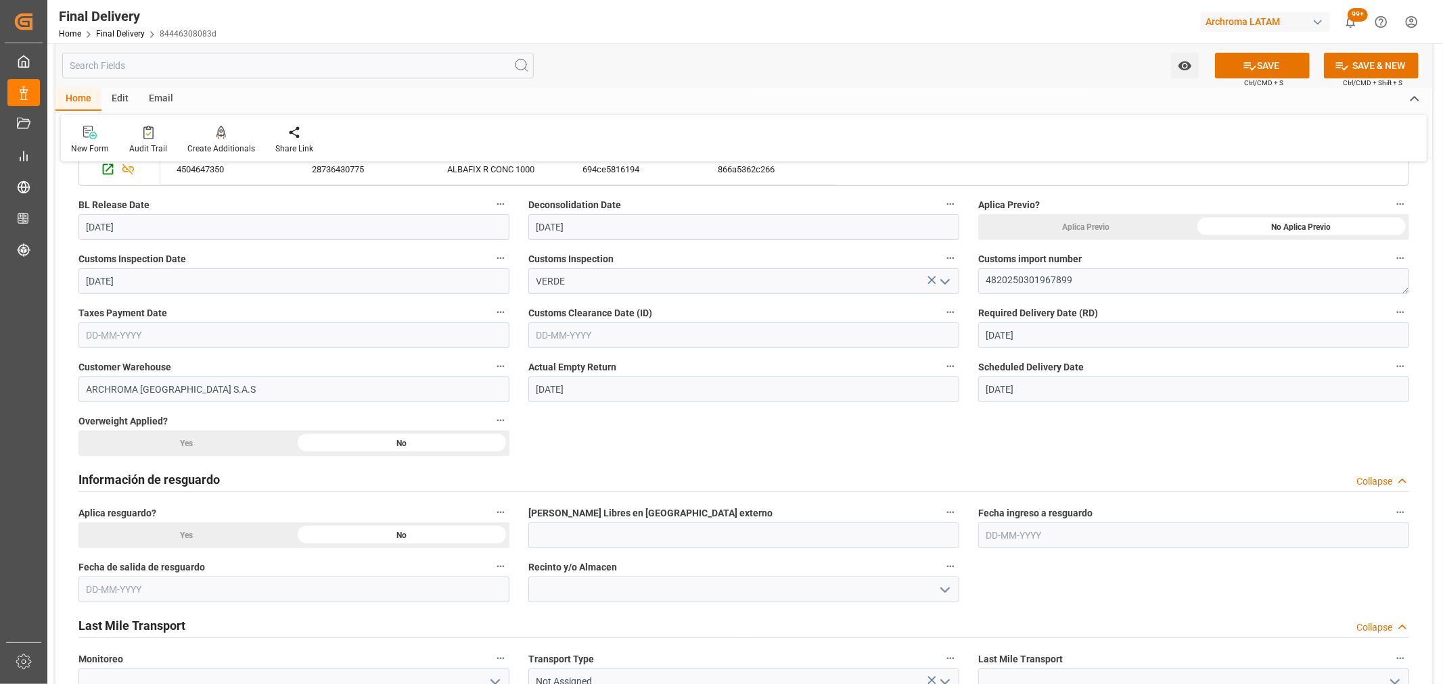
type input "[DATE]"
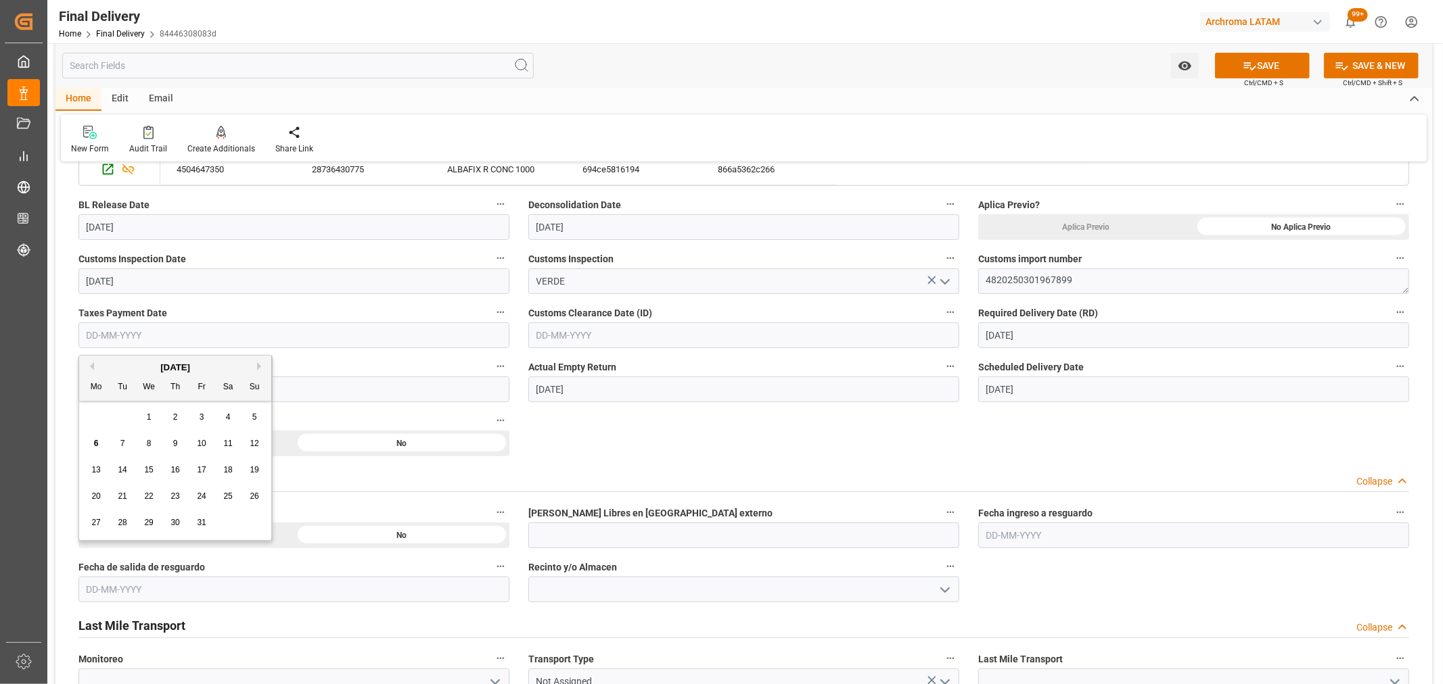
click at [309, 346] on input "text" at bounding box center [293, 336] width 431 height 26
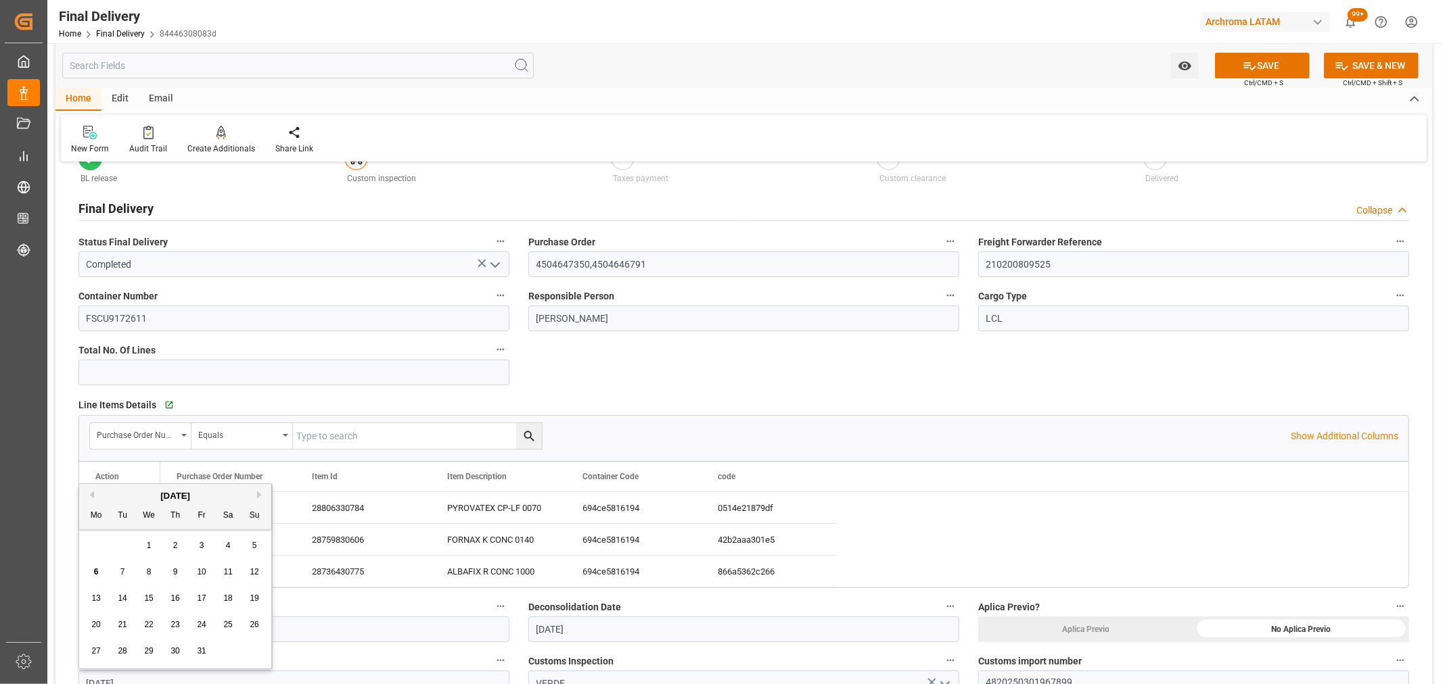
scroll to position [0, 0]
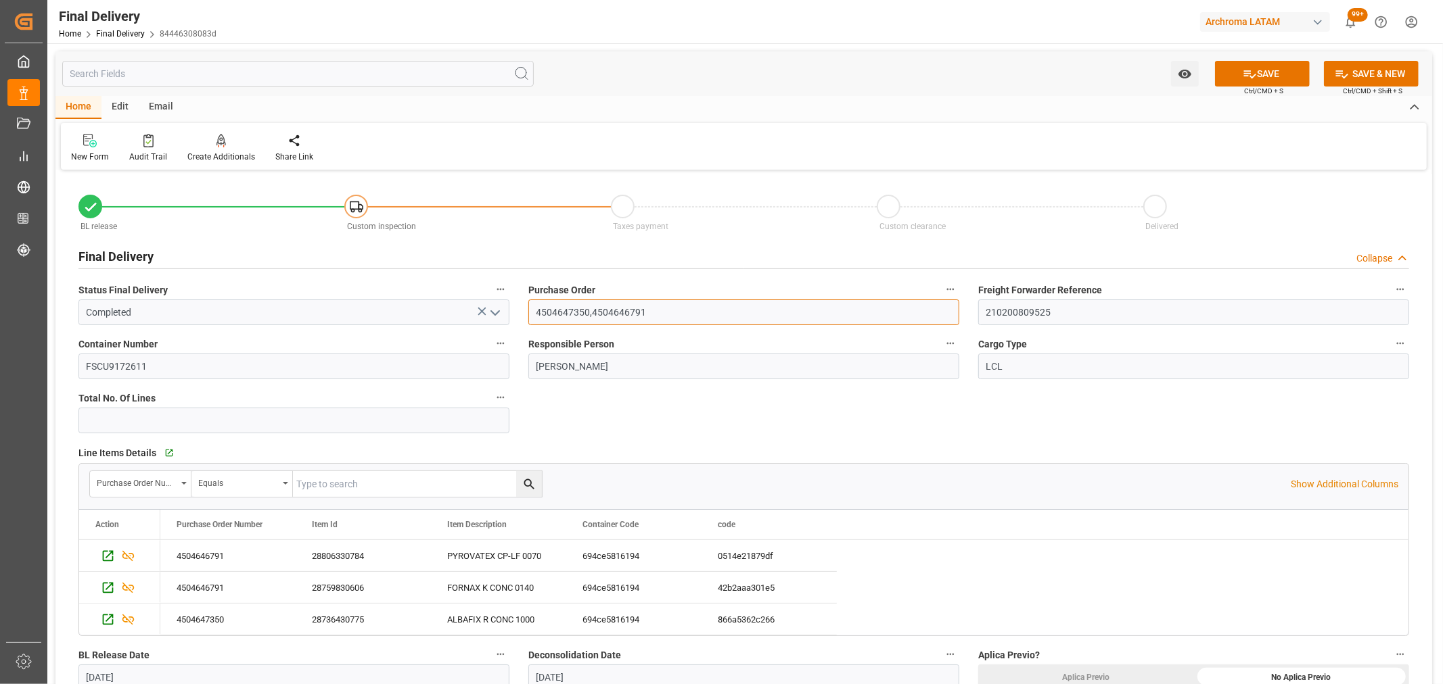
drag, startPoint x: 576, startPoint y: 313, endPoint x: 530, endPoint y: 312, distance: 46.0
click at [530, 312] on input "4504647350,4504646791" at bounding box center [743, 313] width 431 height 26
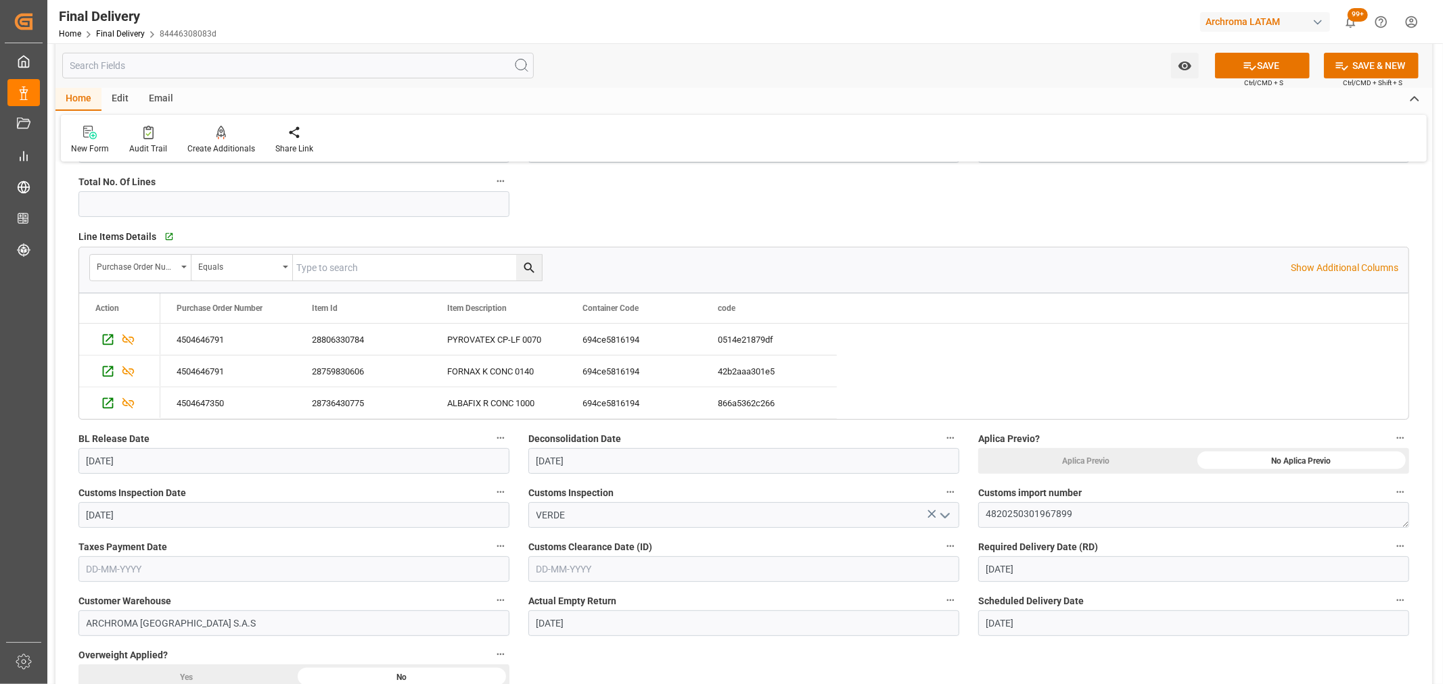
scroll to position [375, 0]
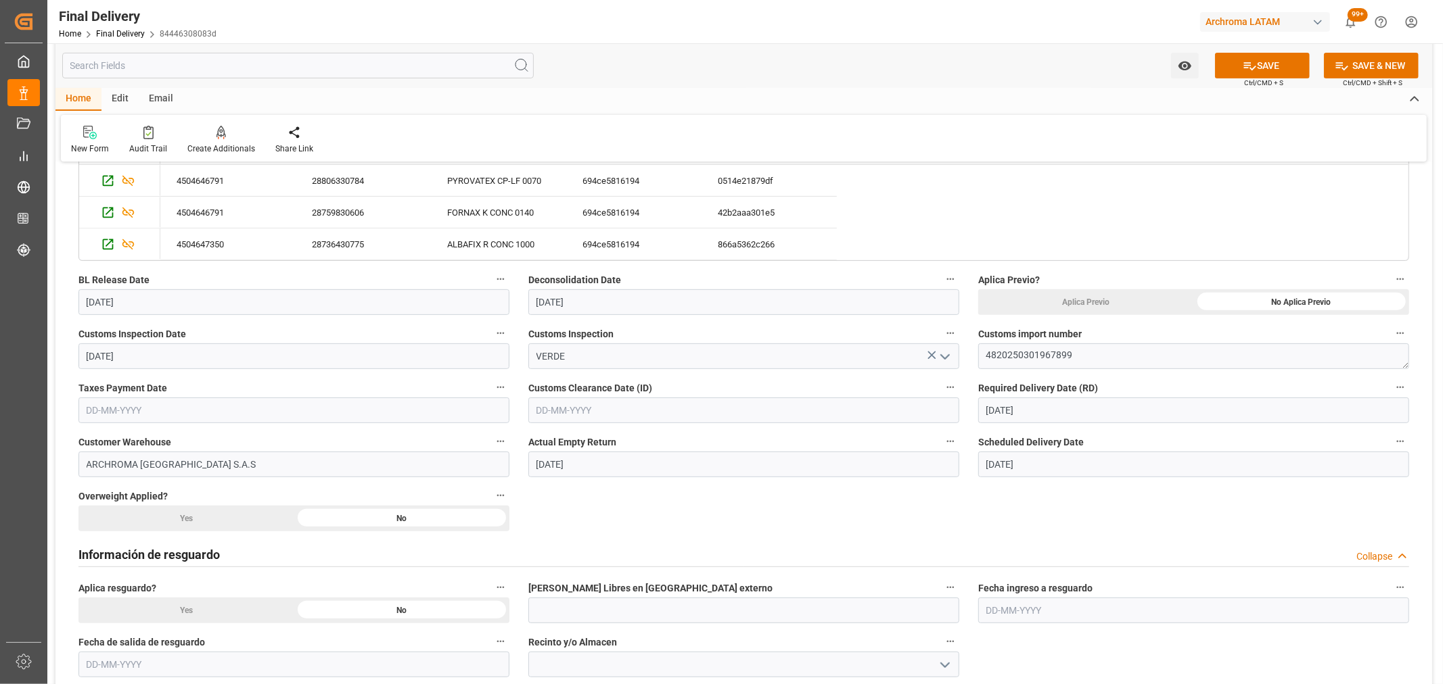
click at [180, 416] on input "text" at bounding box center [293, 411] width 431 height 26
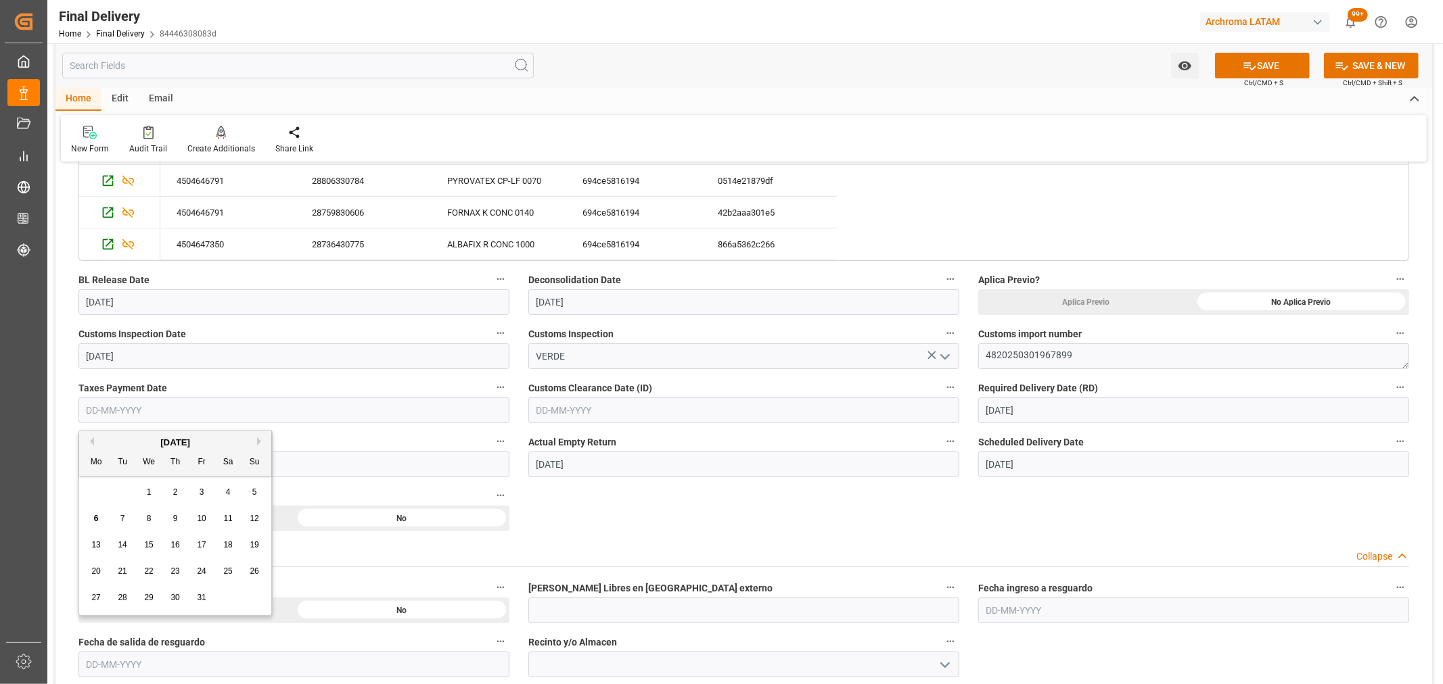
click at [126, 480] on div "29 30 1 2 3 4 5" at bounding box center [175, 493] width 185 height 26
click at [92, 443] on button "Previous Month" at bounding box center [90, 442] width 8 height 8
click at [91, 594] on span "29" at bounding box center [95, 597] width 9 height 9
type input "[DATE]"
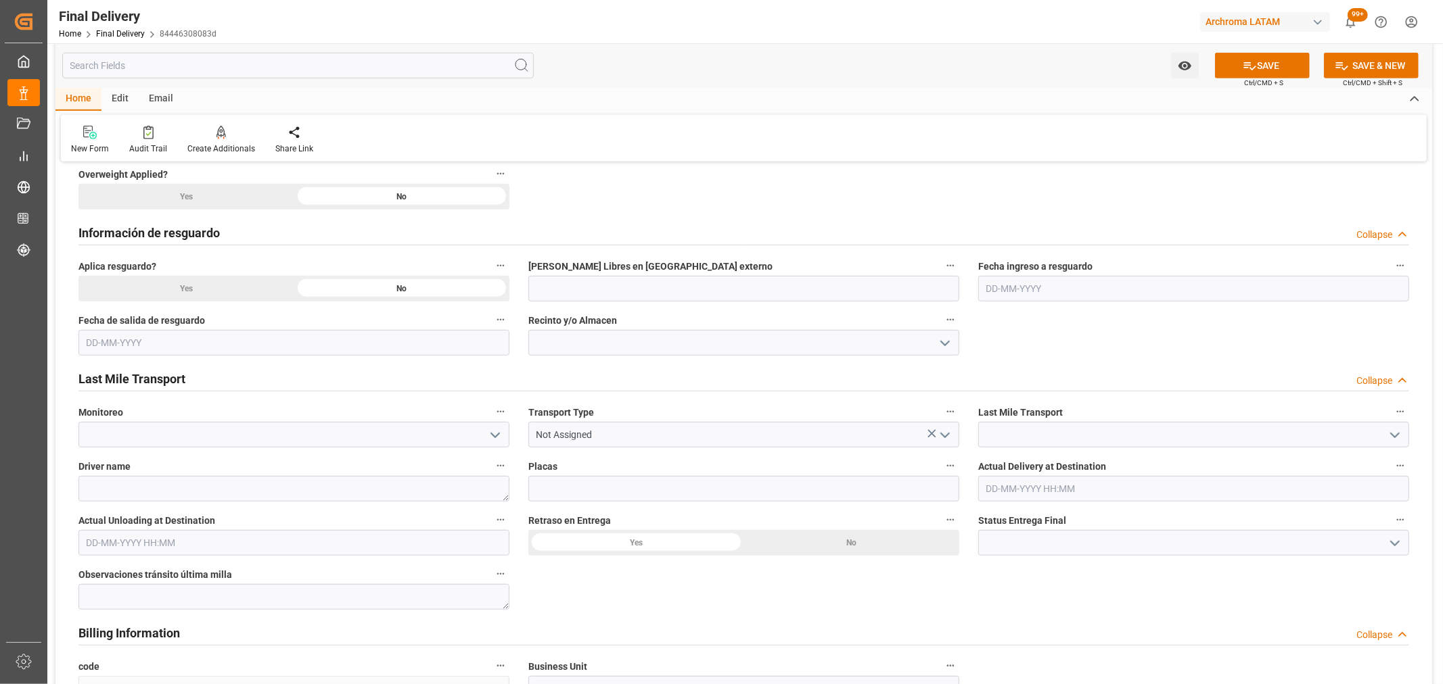
scroll to position [751, 0]
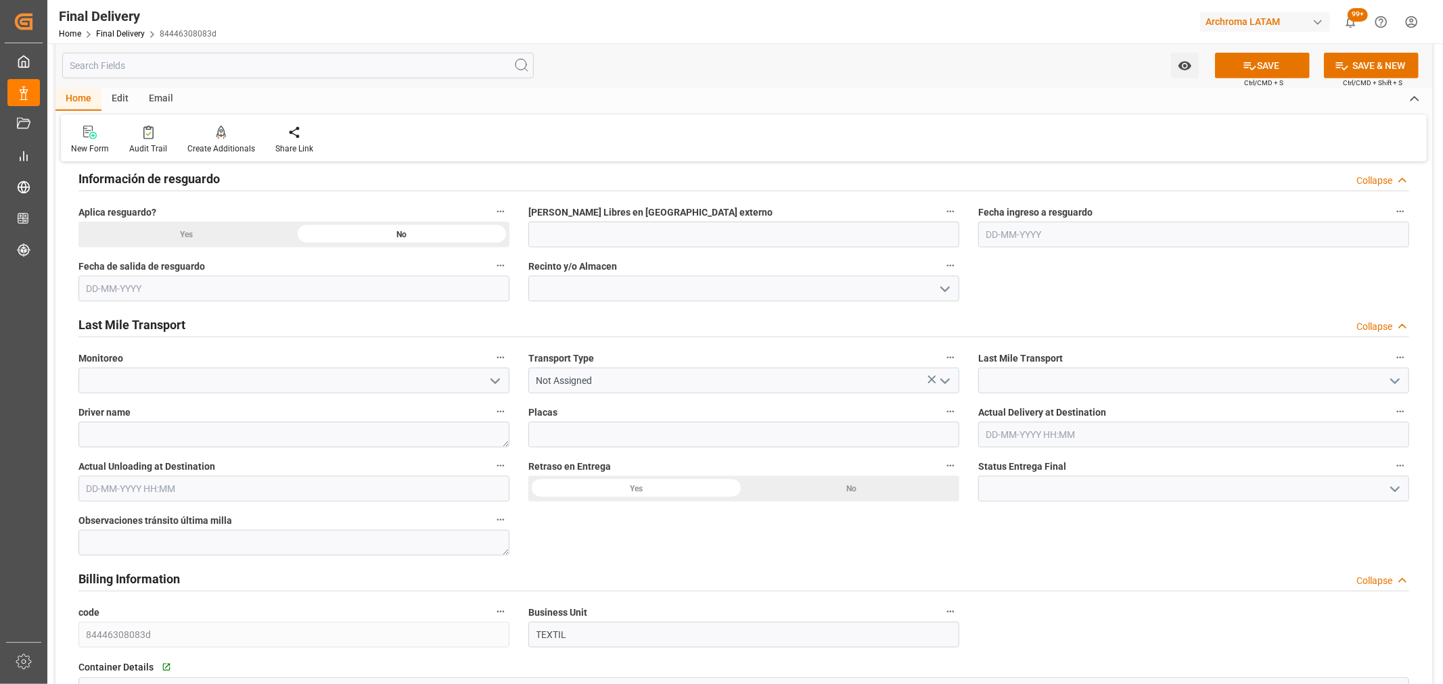
click at [942, 381] on icon "open menu" at bounding box center [945, 381] width 16 height 16
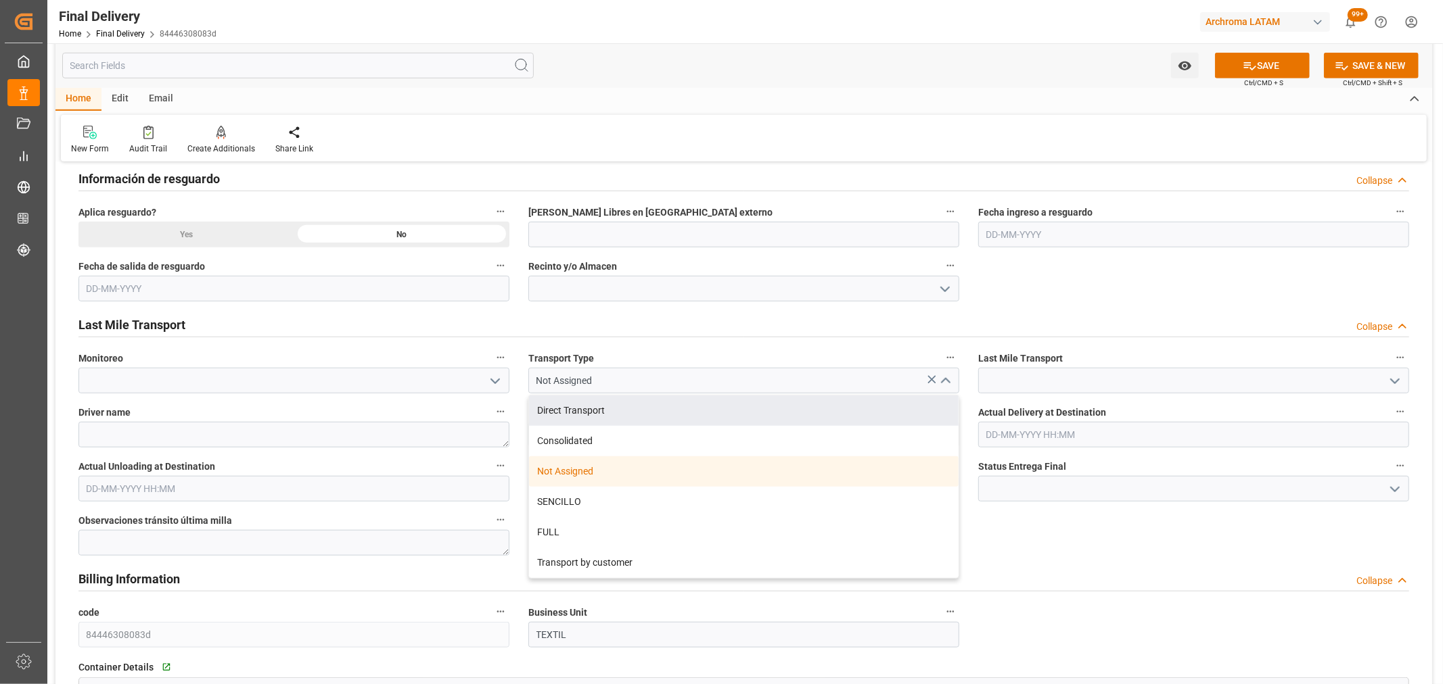
drag, startPoint x: 683, startPoint y: 411, endPoint x: 717, endPoint y: 404, distance: 34.6
click at [684, 411] on div "Direct Transport" at bounding box center [743, 411] width 429 height 30
type input "Direct Transport"
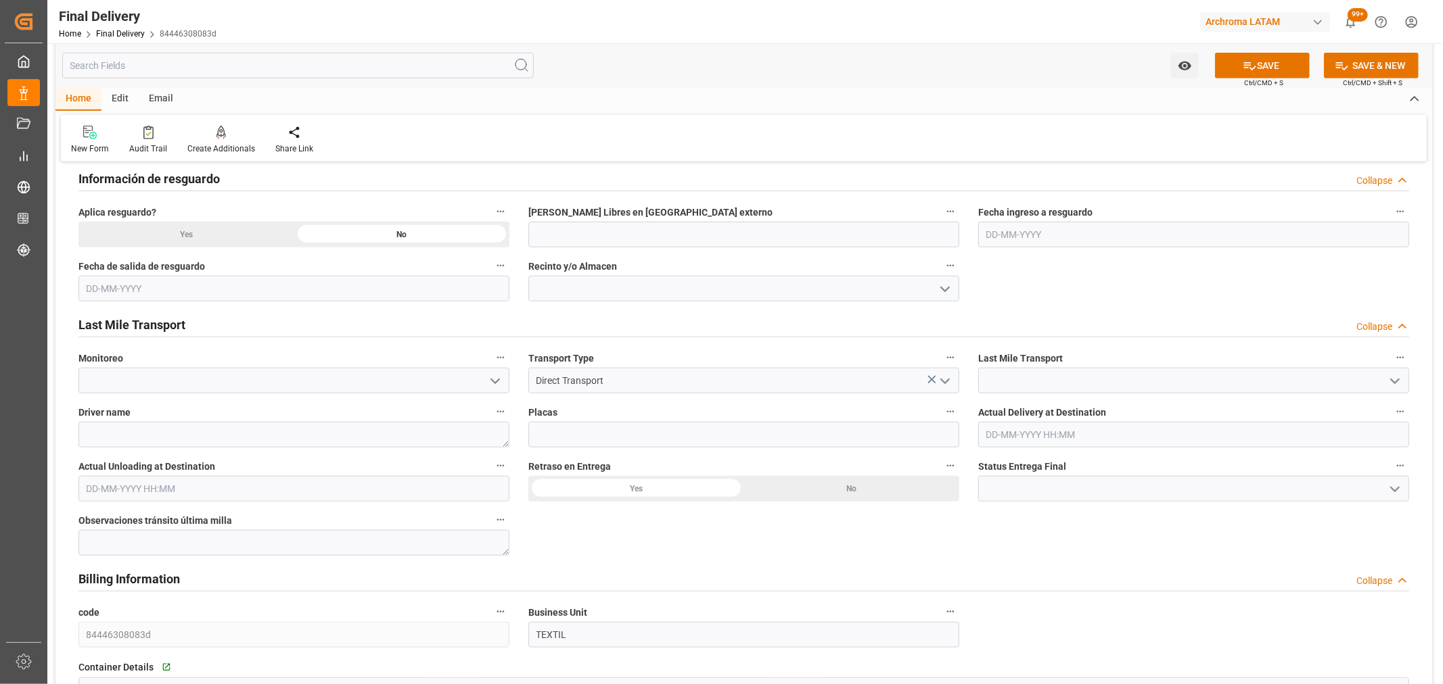
click at [1397, 384] on icon "open menu" at bounding box center [1394, 381] width 16 height 16
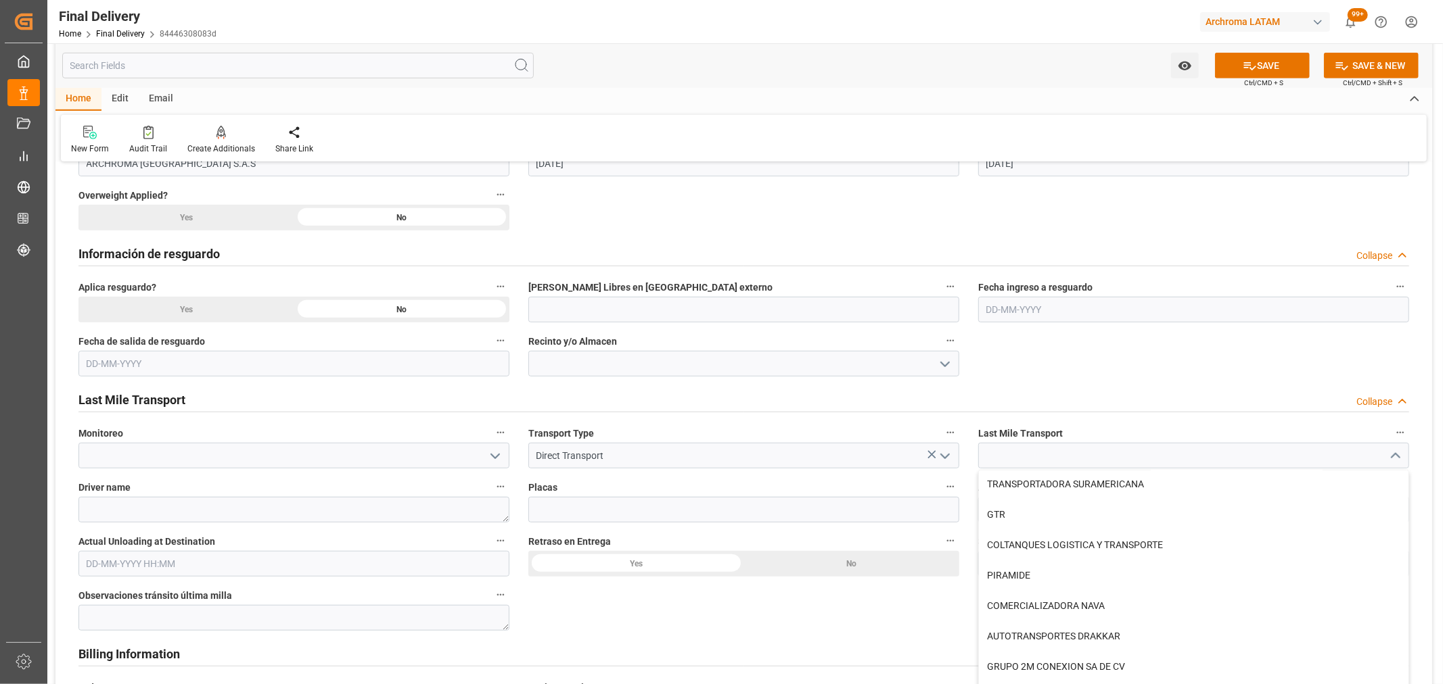
scroll to position [0, 0]
click at [1117, 551] on div "COLTANQUES LOGISTICA Y TRANSPORTE" at bounding box center [1193, 547] width 429 height 30
type input "COLTANQUES LOGISTICA Y TRANSPORTE"
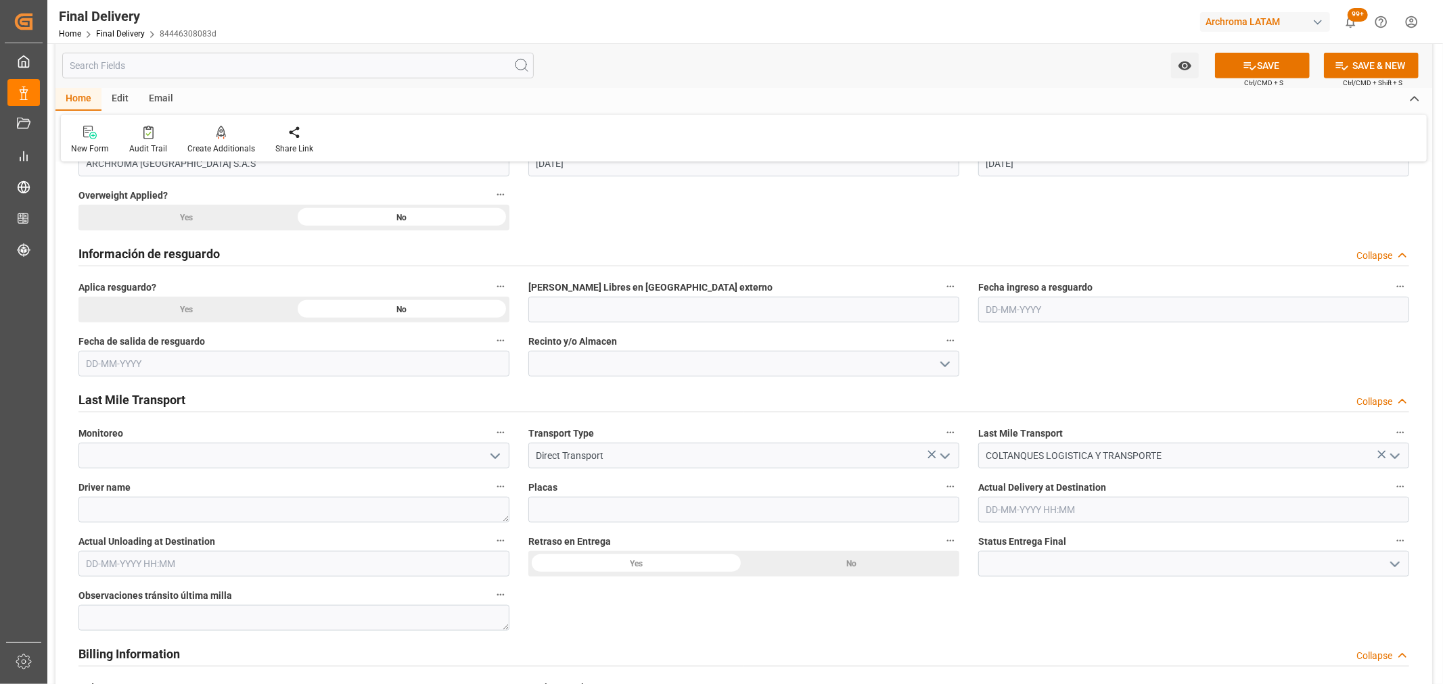
click at [496, 458] on polyline "open menu" at bounding box center [495, 456] width 8 height 4
click at [154, 552] on div "[PERSON_NAME]" at bounding box center [293, 547] width 429 height 30
type input "[PERSON_NAME]"
click at [131, 511] on textarea at bounding box center [293, 510] width 431 height 26
click at [295, 513] on textarea at bounding box center [293, 510] width 431 height 26
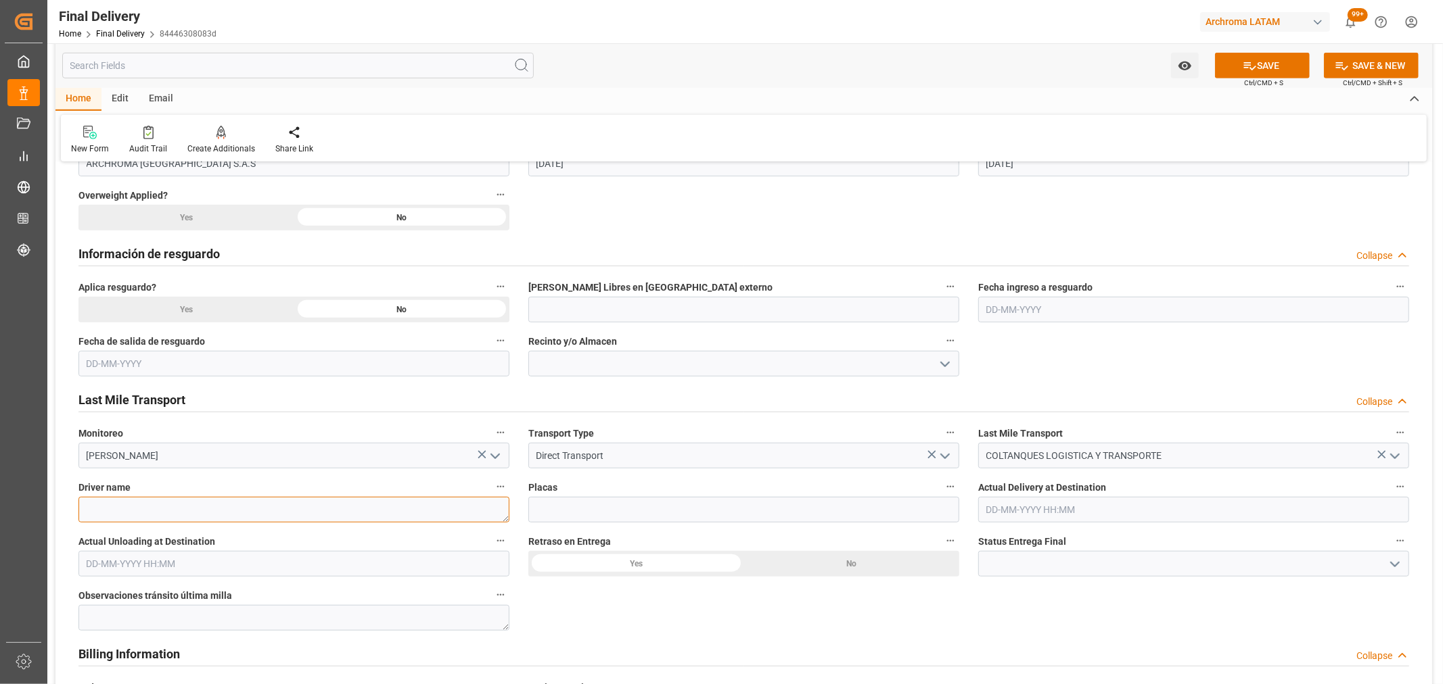
click at [296, 509] on textarea at bounding box center [293, 510] width 431 height 26
paste textarea "[PERSON_NAME] [PERSON_NAME]"
type textarea "[PERSON_NAME] [PERSON_NAME]"
click at [580, 508] on input at bounding box center [743, 510] width 431 height 26
paste input "KNL711"
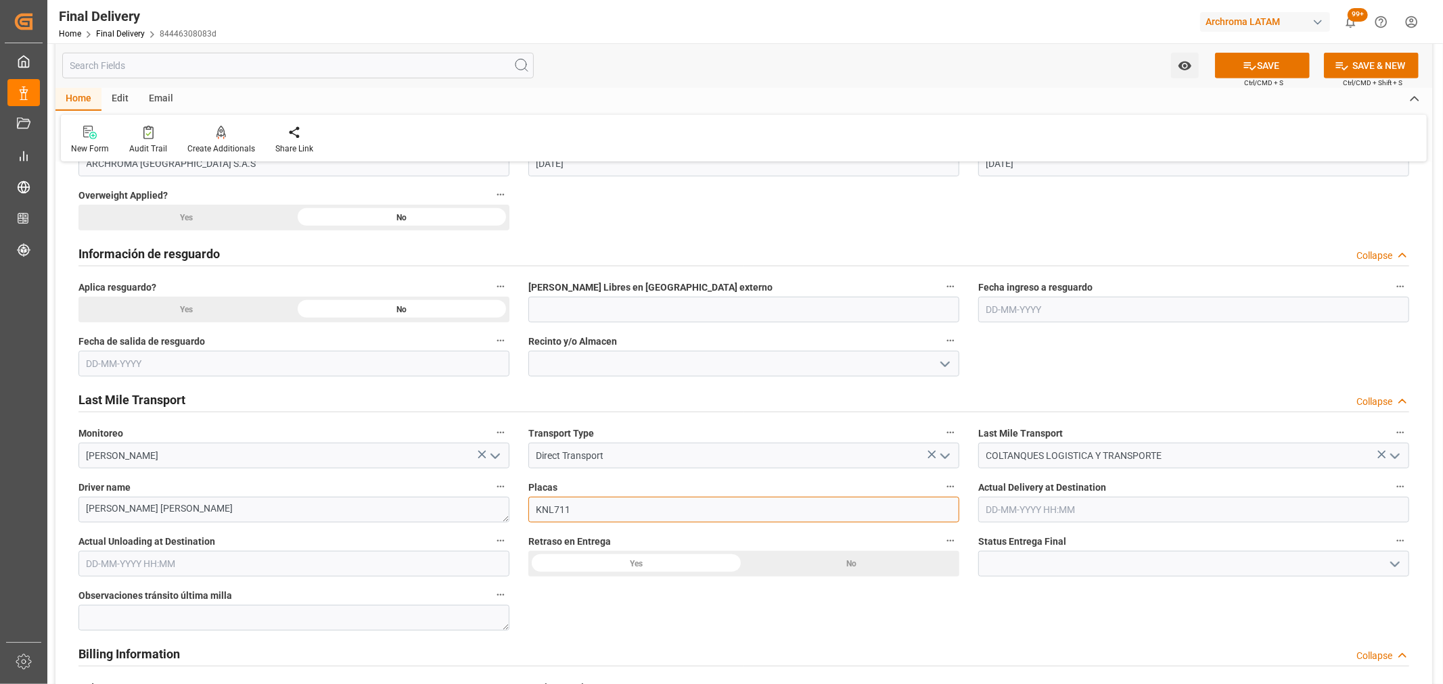
type input "KNL711"
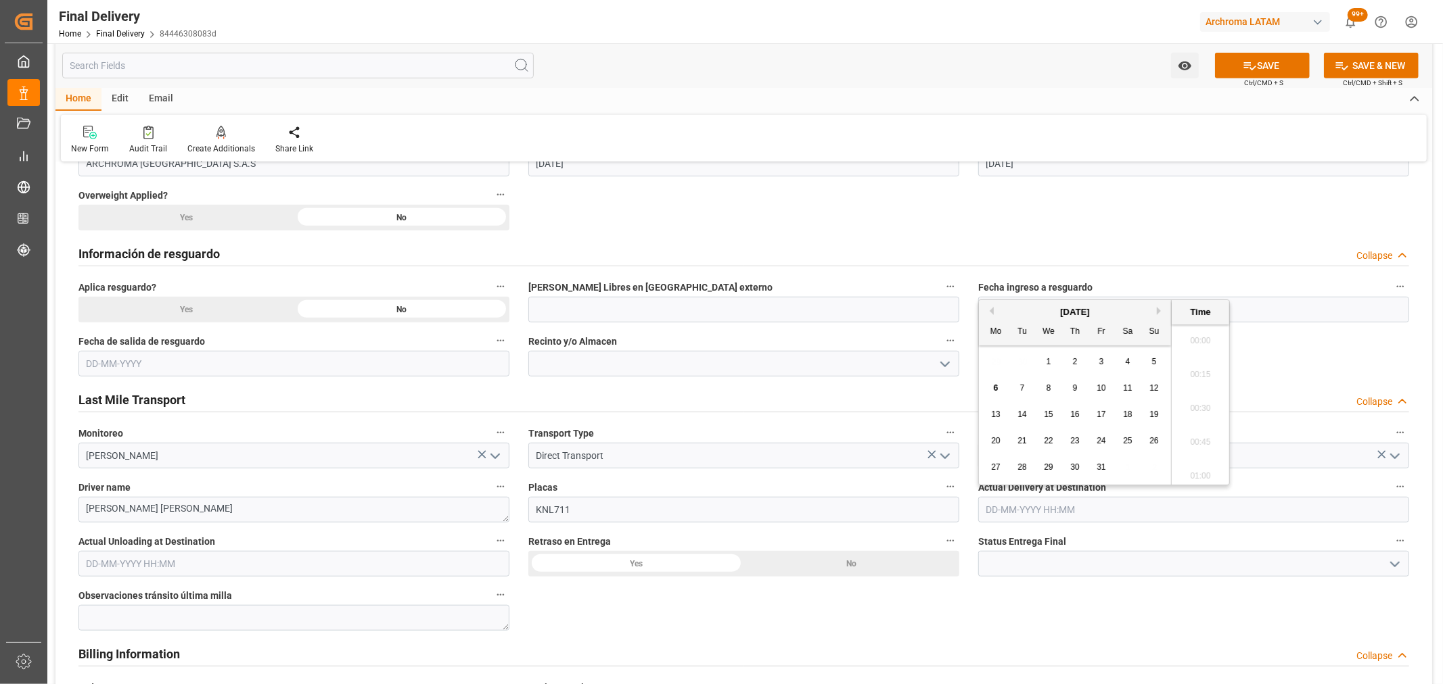
click at [1268, 515] on input "text" at bounding box center [1193, 510] width 431 height 26
click at [993, 388] on div "6" at bounding box center [995, 389] width 17 height 16
click at [1202, 339] on li "08:00" at bounding box center [1199, 338] width 57 height 34
type input "[DATE] 08:00"
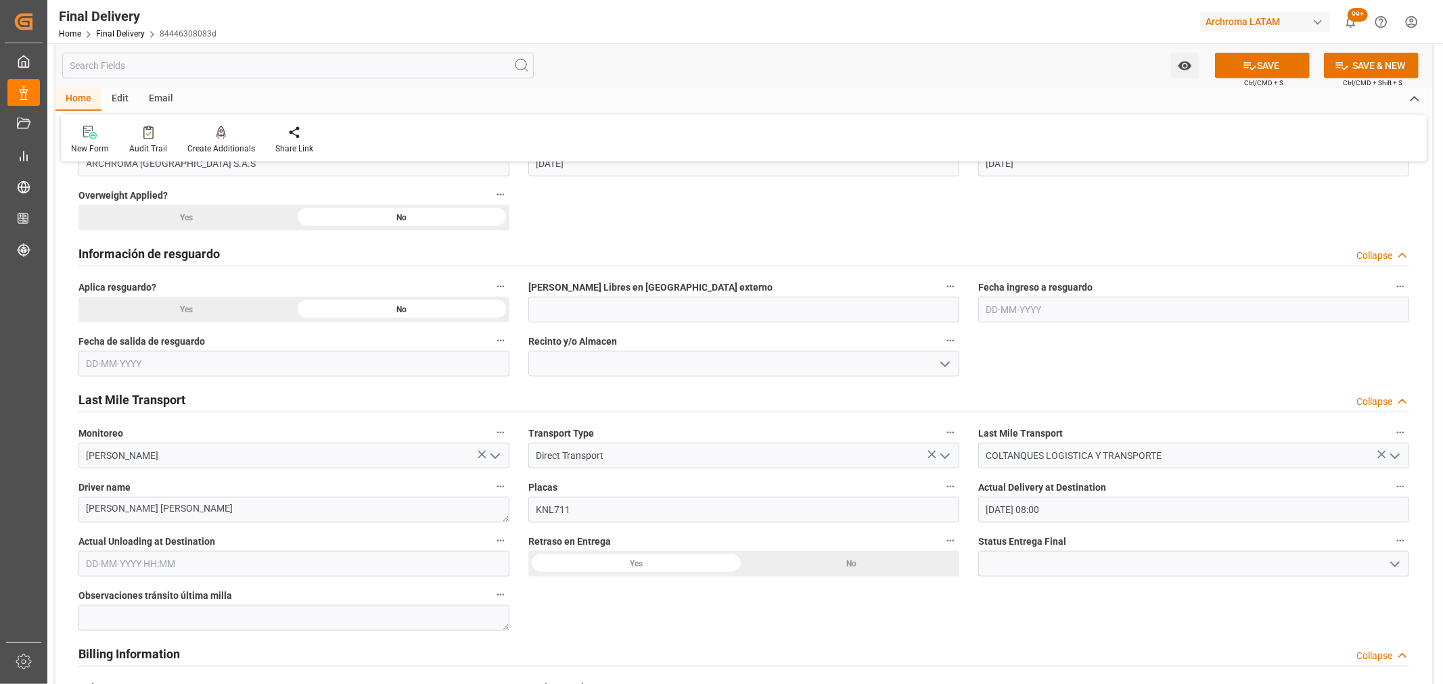
click at [1394, 569] on icon "open menu" at bounding box center [1394, 565] width 16 height 16
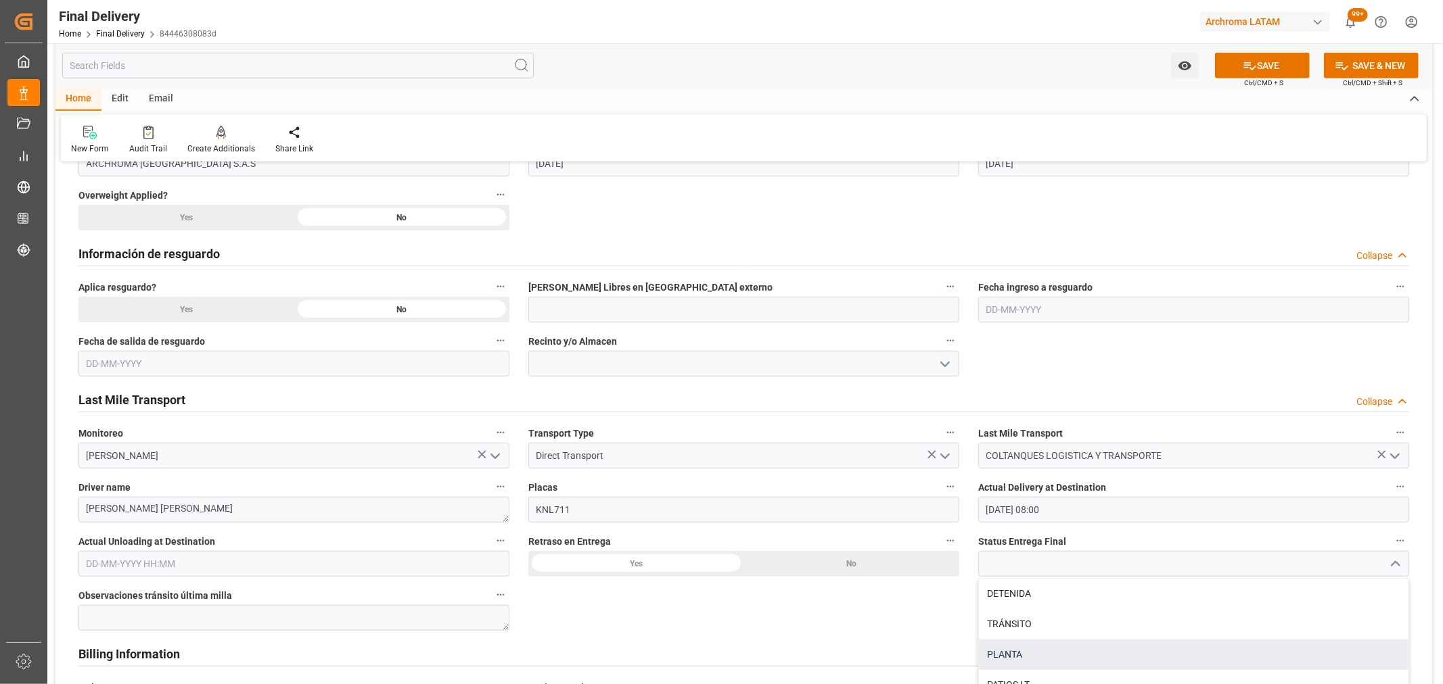
click at [1056, 654] on div "PLANTA" at bounding box center [1193, 655] width 429 height 30
type input "PLANTA"
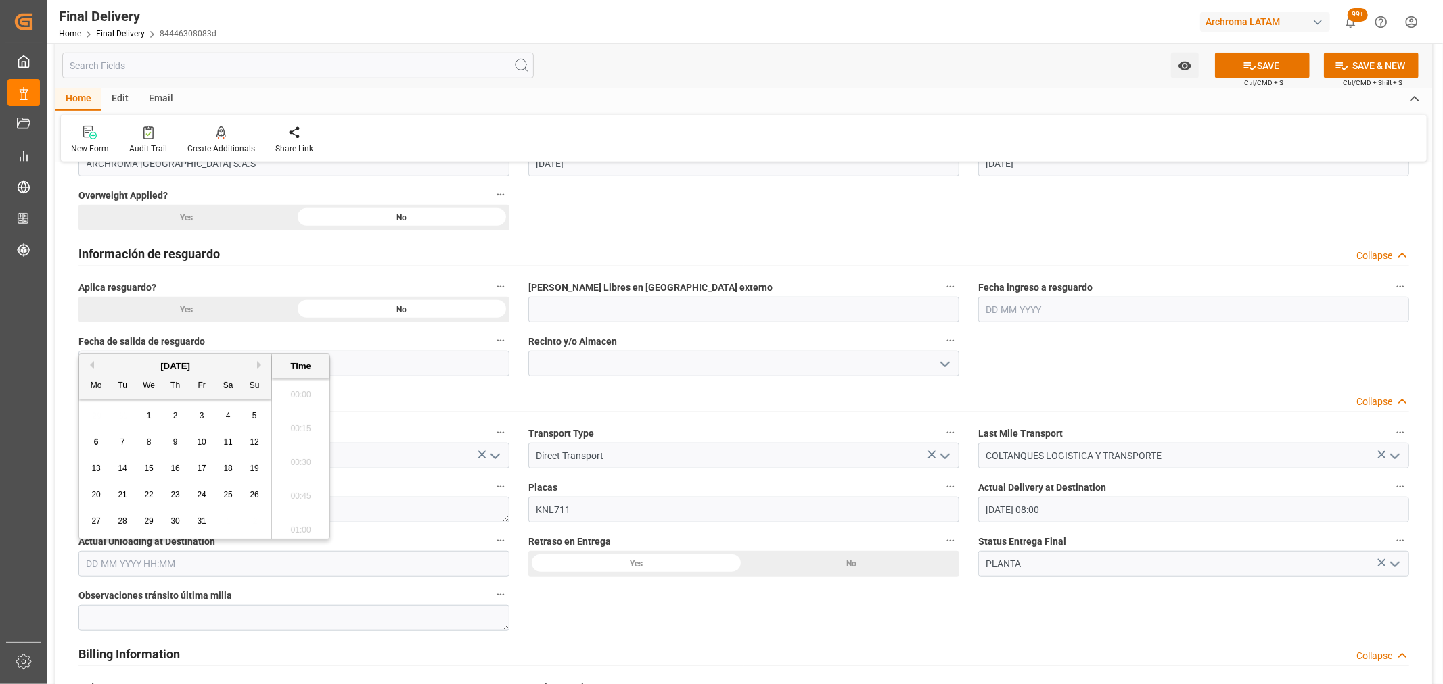
click at [261, 563] on input "text" at bounding box center [293, 564] width 431 height 26
click at [99, 440] on div "6" at bounding box center [96, 443] width 17 height 16
click at [301, 403] on li "08:00" at bounding box center [300, 392] width 57 height 34
type input "[DATE] 08:00"
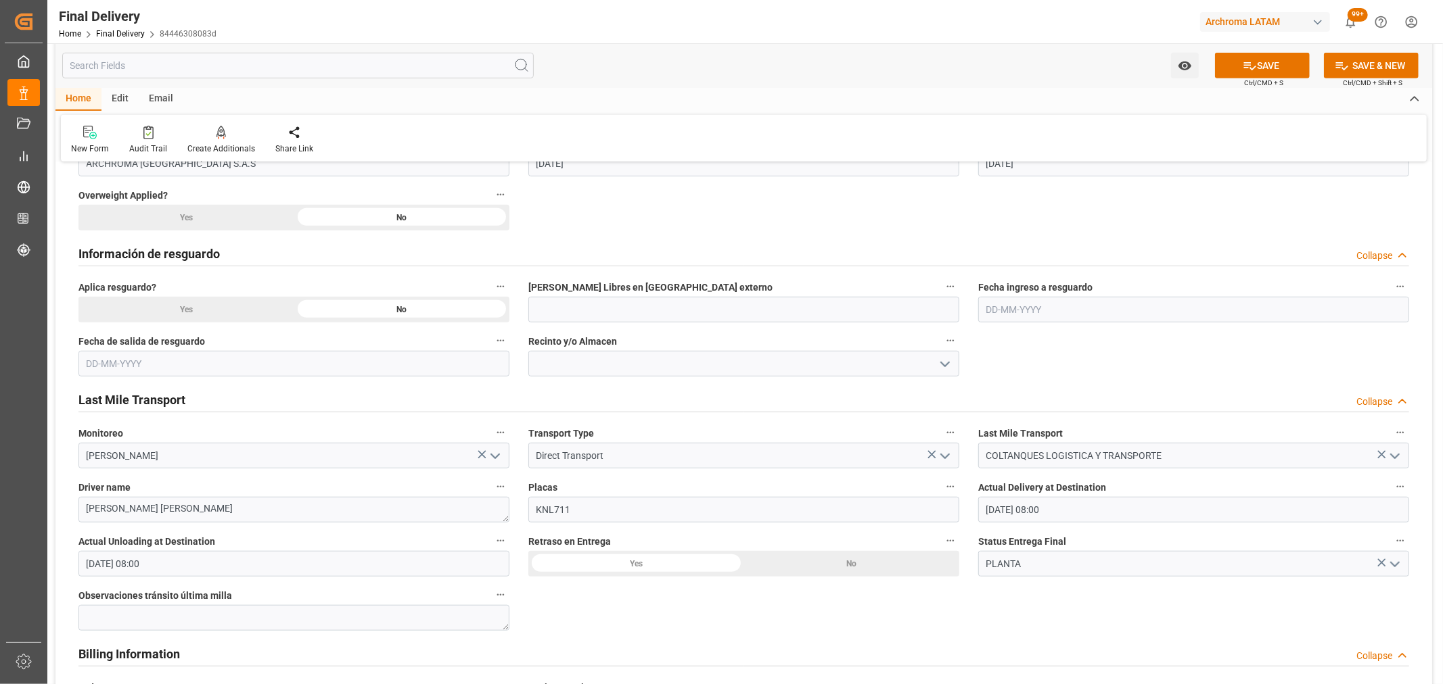
click at [856, 572] on div "No" at bounding box center [852, 564] width 216 height 26
click at [1279, 66] on button "SAVE" at bounding box center [1262, 66] width 95 height 26
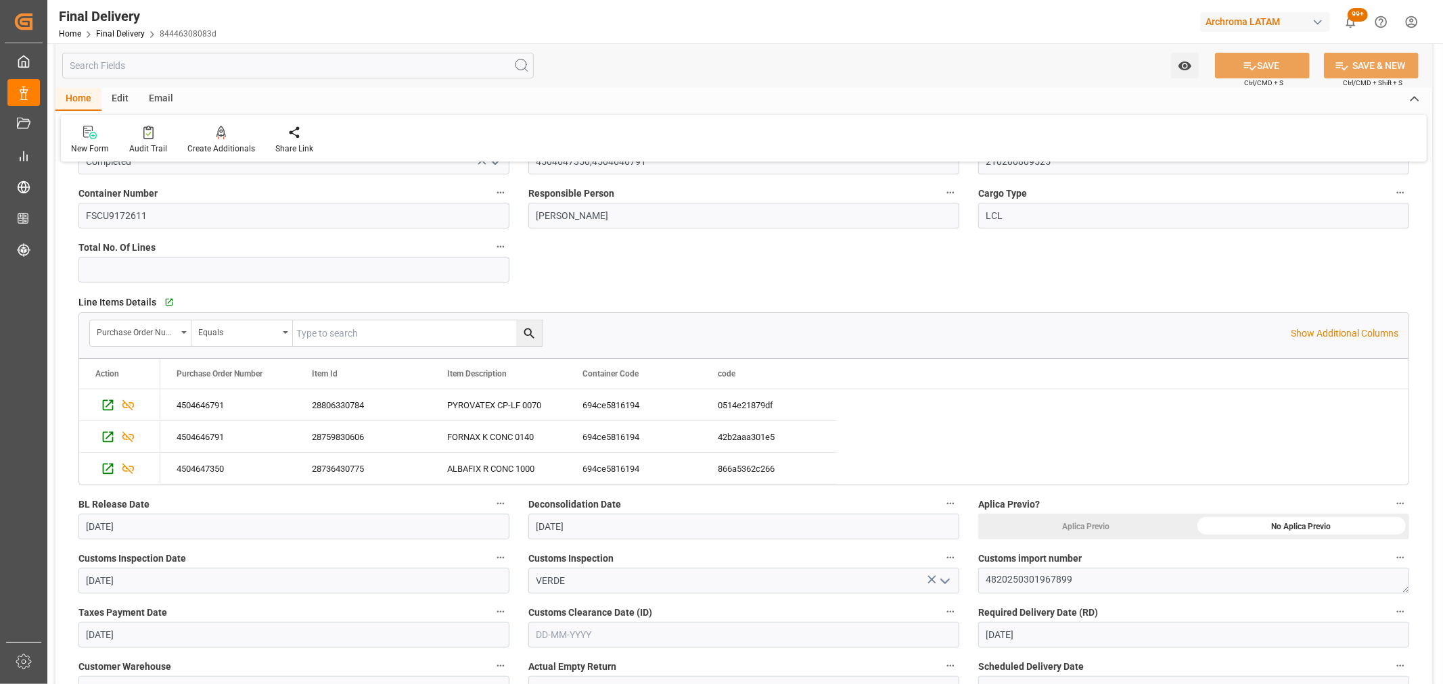
scroll to position [150, 0]
click at [653, 640] on input "text" at bounding box center [743, 636] width 431 height 26
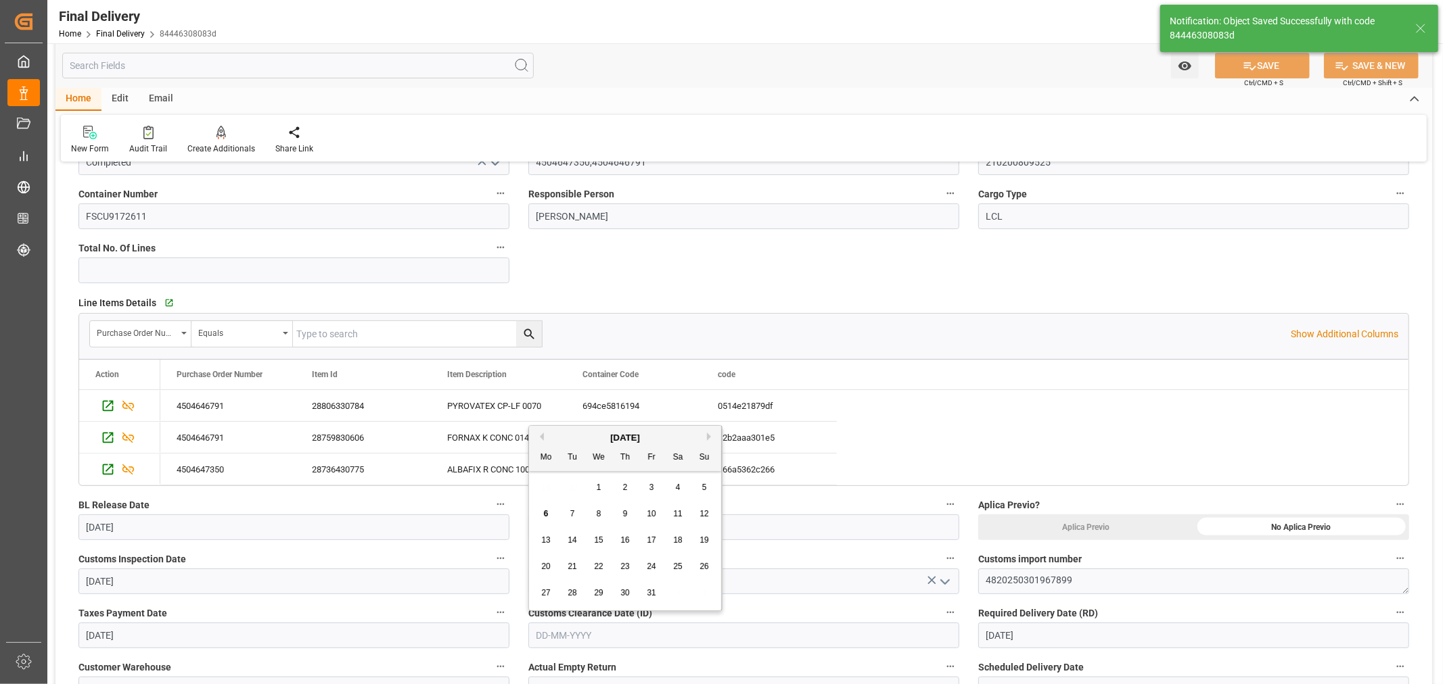
click at [538, 488] on div "29 30 1 2 3 4 5" at bounding box center [625, 488] width 185 height 26
click at [538, 431] on div "[DATE]" at bounding box center [625, 438] width 192 height 14
click at [543, 436] on div "Previous Month Next Month [DATE] Mo Tu We Th Fr Sa Su 29 30 1 2 3 4 5 6 7 8 9 1…" at bounding box center [625, 518] width 194 height 186
click at [599, 601] on div "29" at bounding box center [598, 594] width 17 height 16
type input "[DATE]"
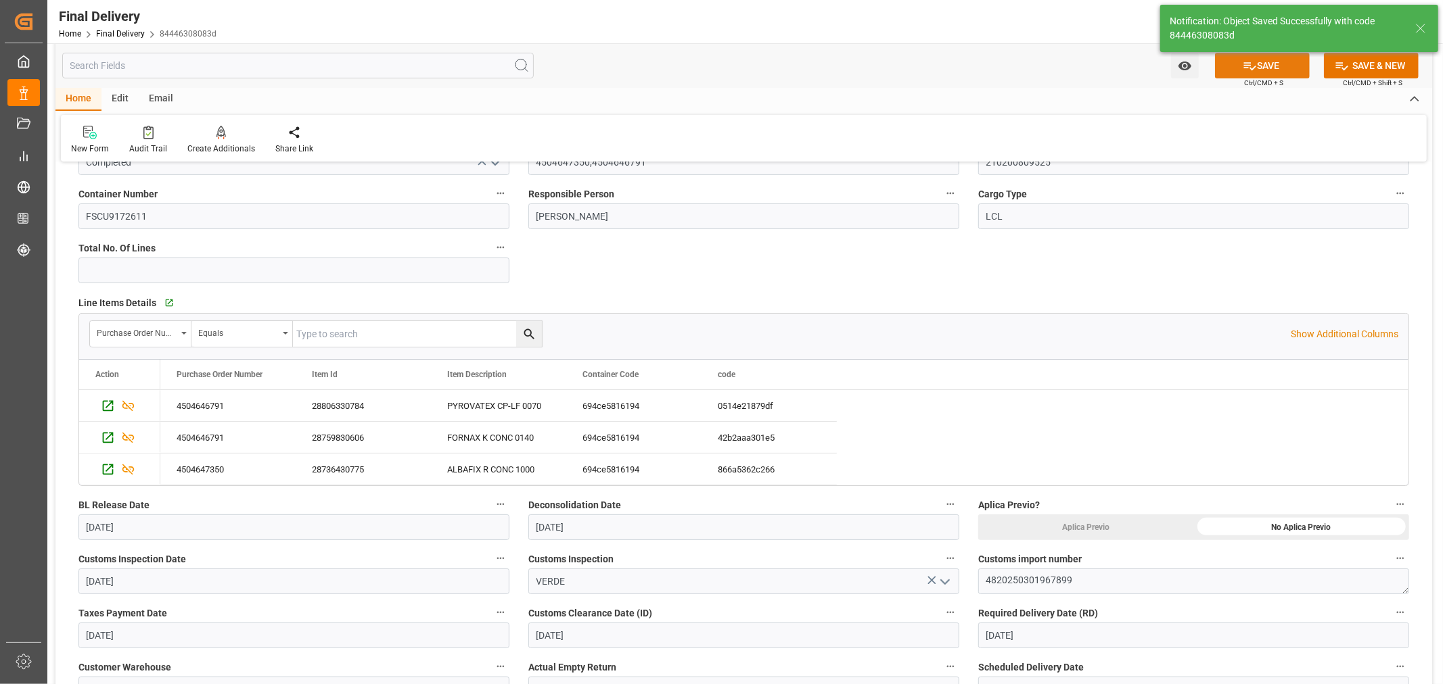
click at [1246, 66] on icon at bounding box center [1249, 66] width 14 height 14
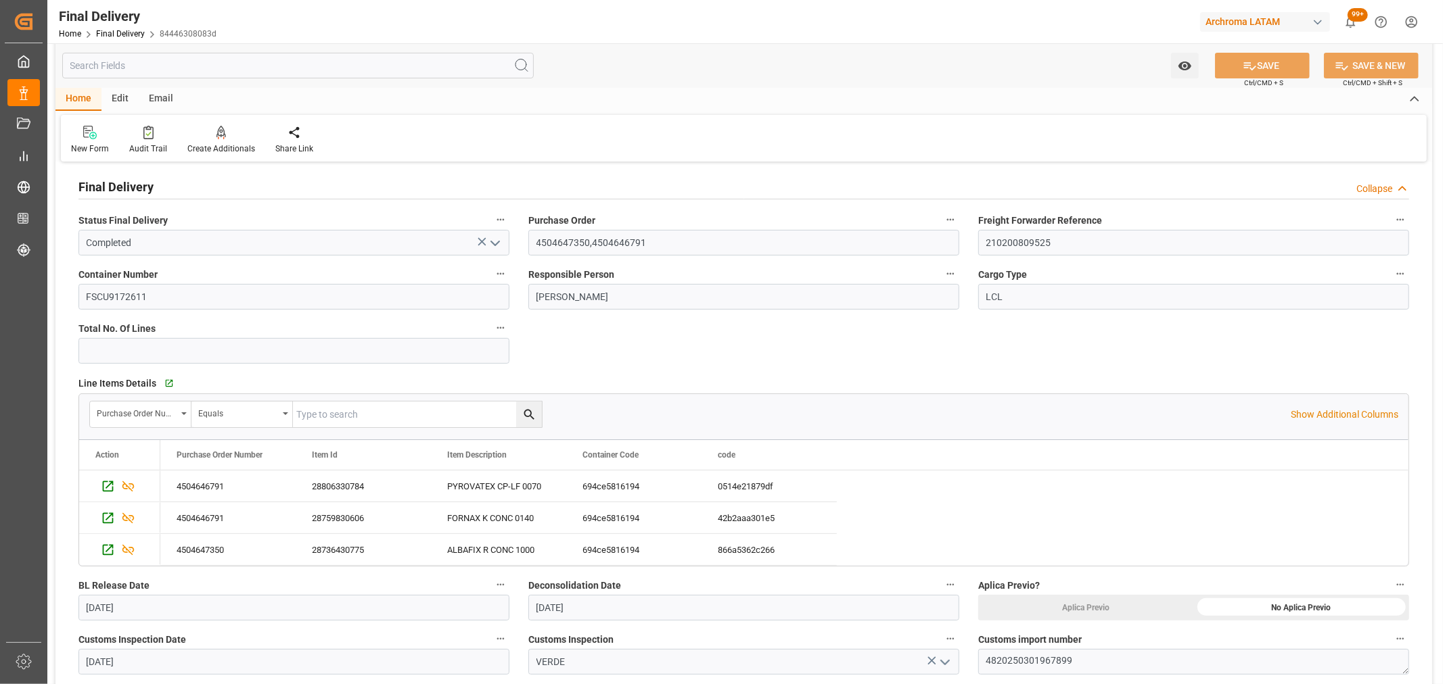
scroll to position [0, 0]
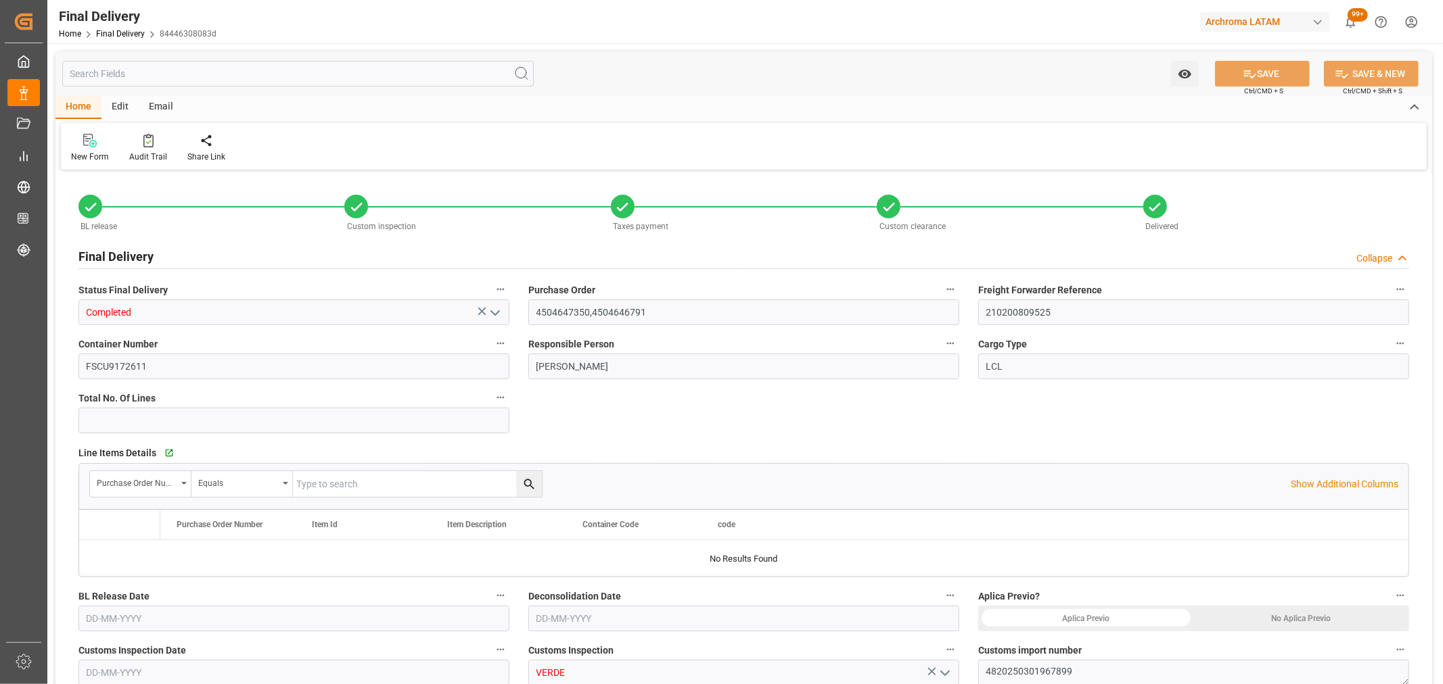
type input "2"
type input "[DATE]"
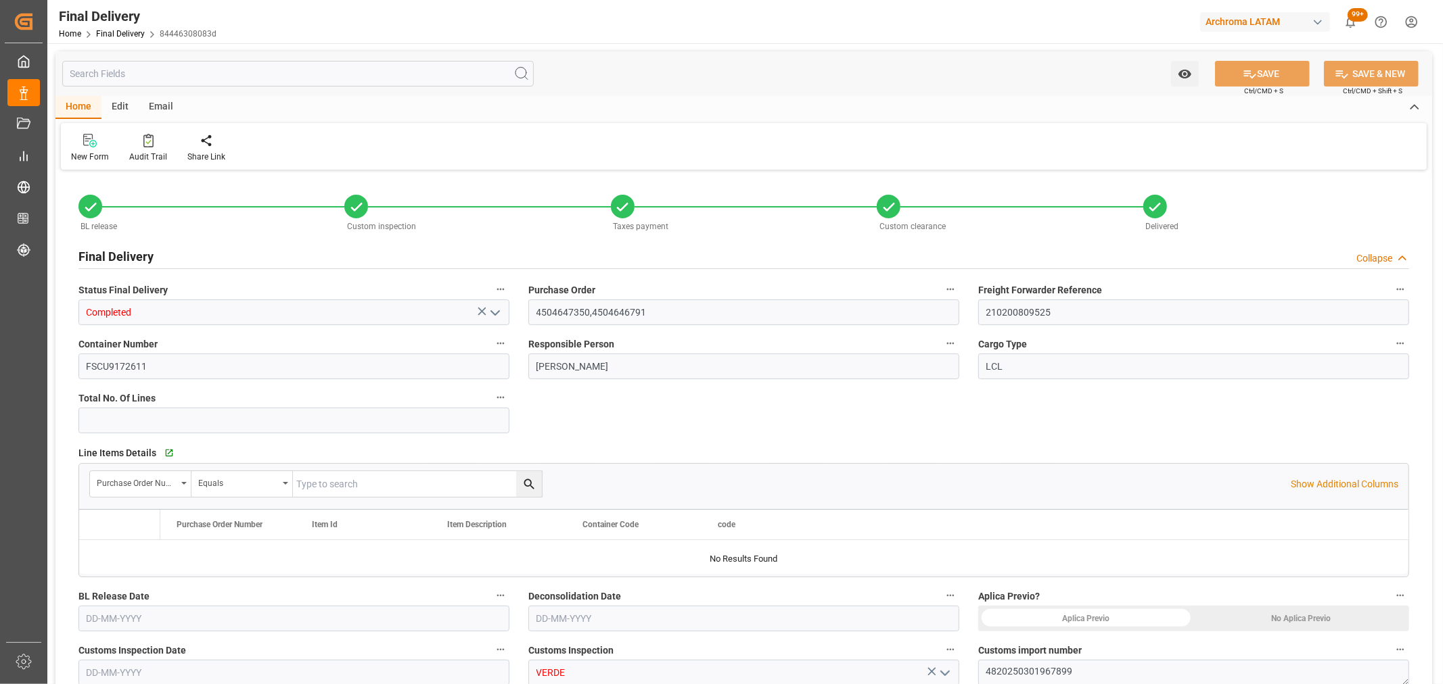
type input "[DATE]"
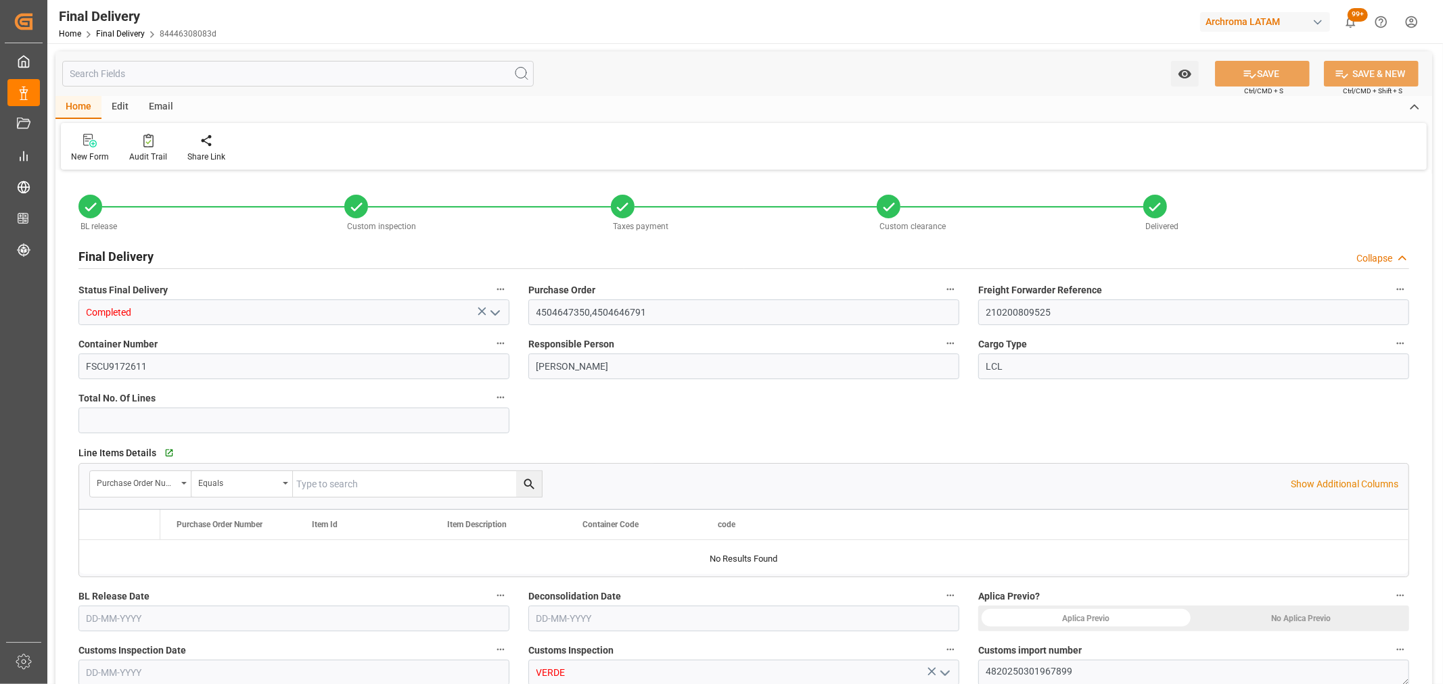
type input "[DATE] 08:00"
type input "[DATE]"
